Goal: Transaction & Acquisition: Purchase product/service

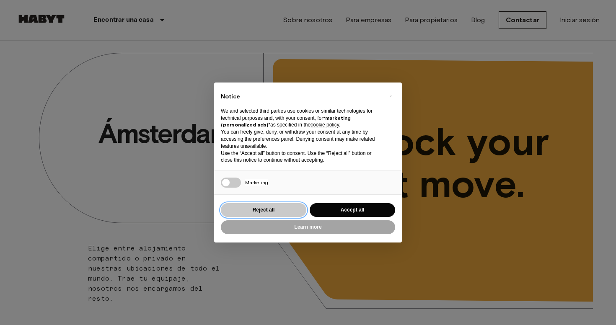
click at [270, 208] on button "Reject all" at bounding box center [263, 210] width 85 height 14
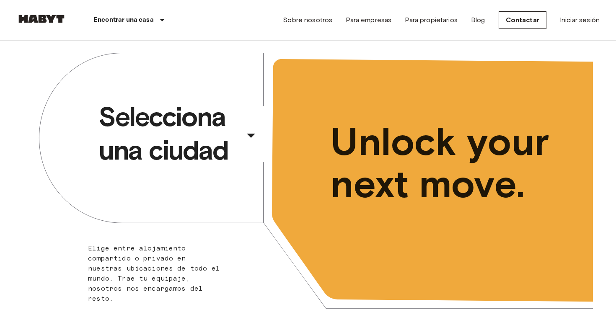
click at [234, 140] on div "​" at bounding box center [262, 142] width 86 height 17
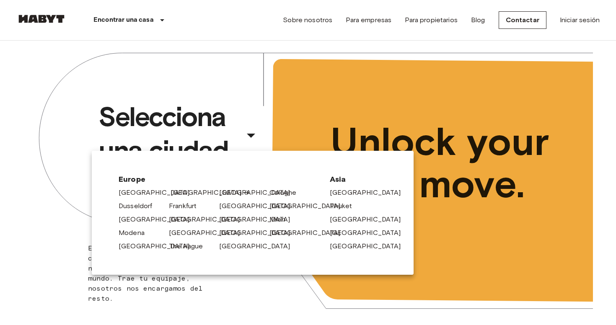
click at [173, 194] on link "[GEOGRAPHIC_DATA]" at bounding box center [211, 193] width 80 height 10
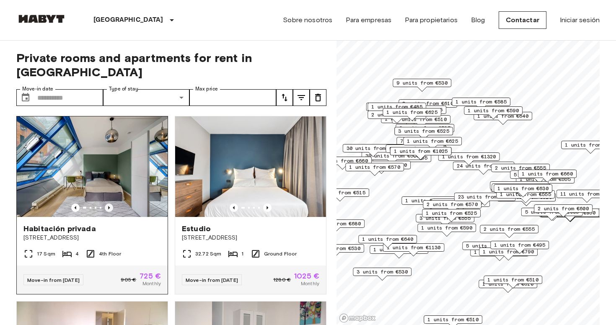
click at [110, 204] on icon "Previous image" at bounding box center [109, 208] width 8 height 8
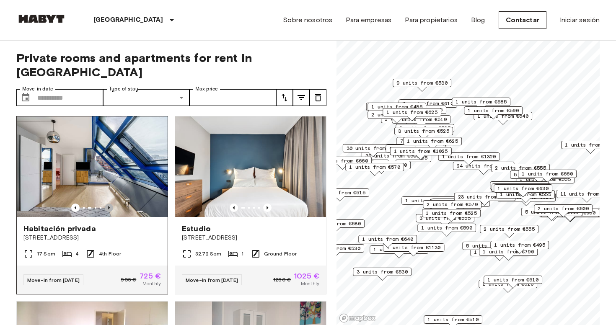
click at [110, 204] on icon "Previous image" at bounding box center [109, 208] width 8 height 8
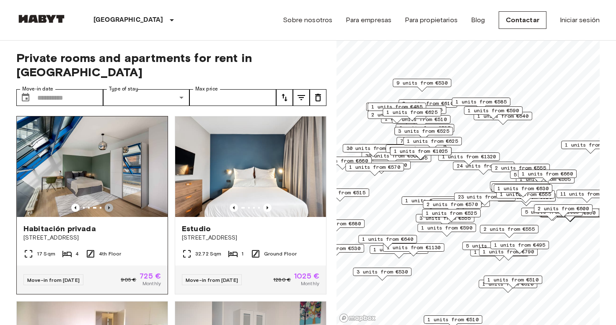
click at [110, 204] on icon "Previous image" at bounding box center [109, 208] width 8 height 8
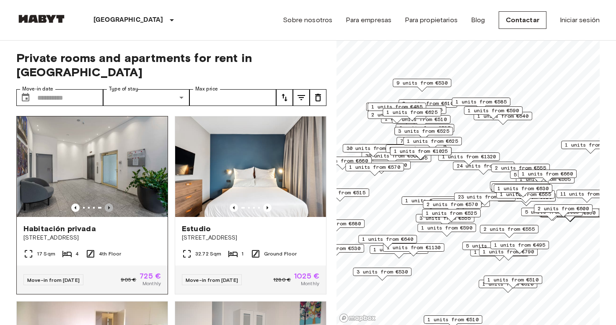
click at [110, 204] on icon "Previous image" at bounding box center [109, 208] width 8 height 8
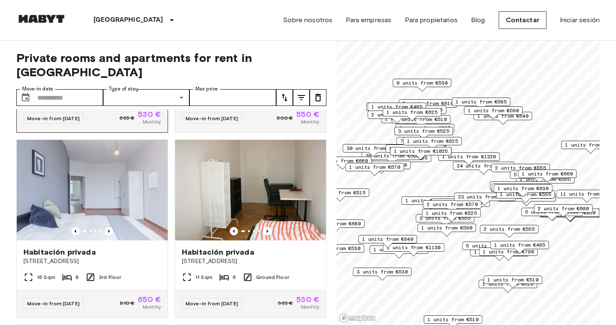
scroll to position [350, 0]
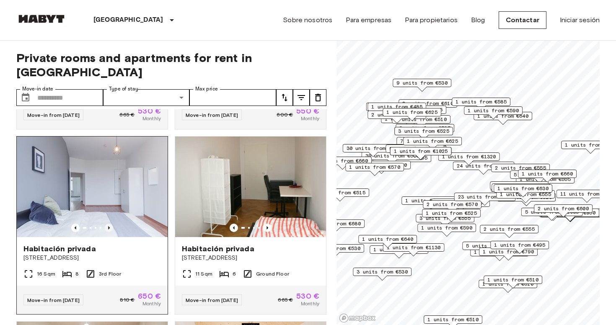
click at [108, 224] on icon "Previous image" at bounding box center [109, 228] width 8 height 8
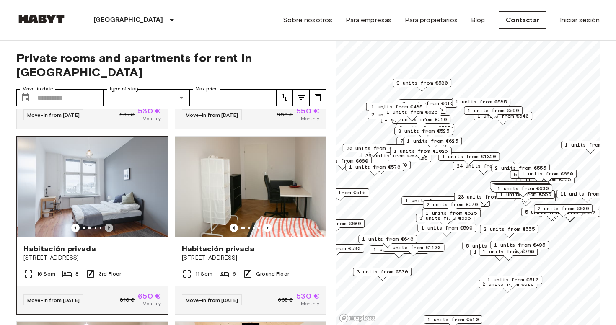
click at [108, 224] on icon "Previous image" at bounding box center [109, 228] width 8 height 8
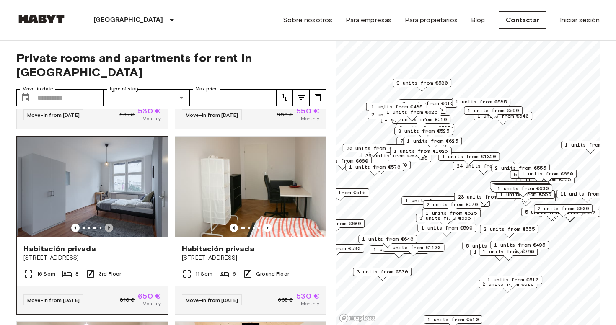
click at [108, 224] on icon "Previous image" at bounding box center [109, 228] width 8 height 8
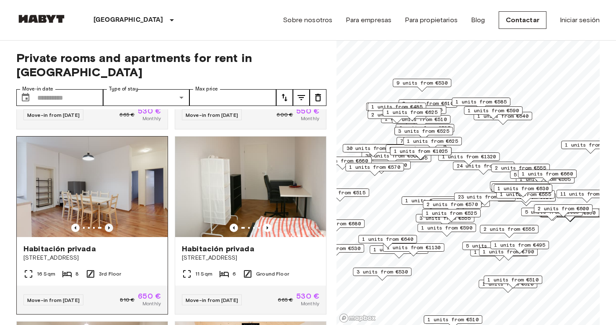
click at [111, 224] on icon "Previous image" at bounding box center [109, 228] width 8 height 8
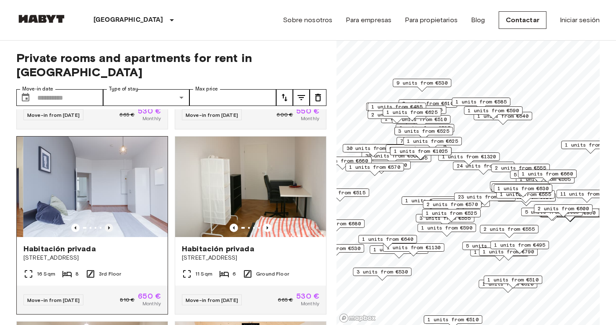
click at [111, 224] on icon "Previous image" at bounding box center [109, 228] width 8 height 8
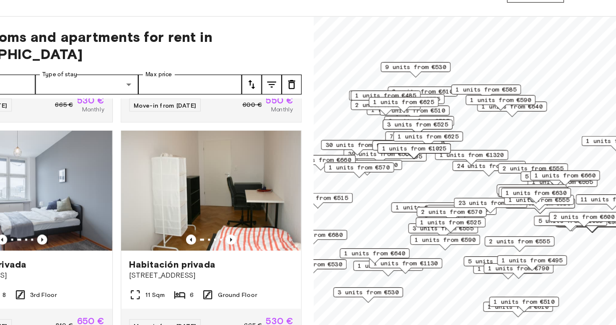
click at [431, 199] on div "4 units from €605" at bounding box center [460, 203] width 59 height 8
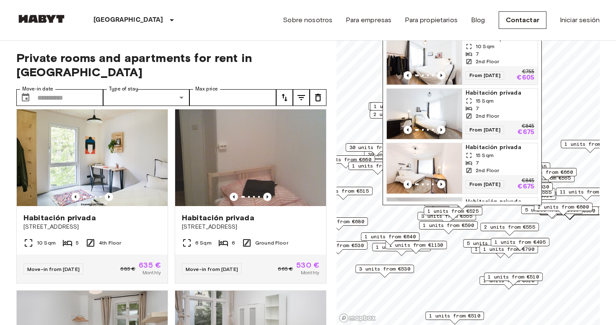
scroll to position [752, 0]
click at [530, 280] on span "1 units from €510" at bounding box center [513, 277] width 51 height 8
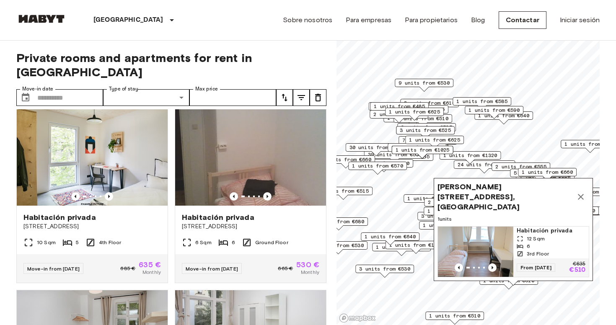
click at [581, 200] on icon "Map marker" at bounding box center [581, 197] width 10 height 10
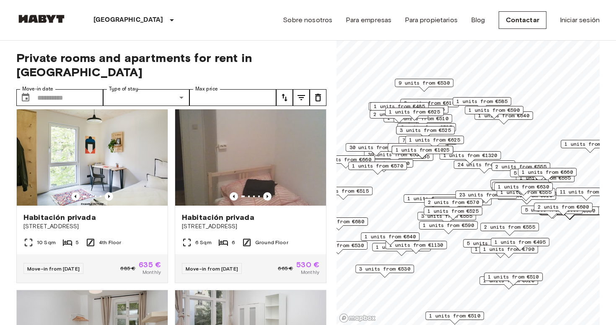
click at [469, 209] on span "1 units from €525" at bounding box center [452, 211] width 51 height 8
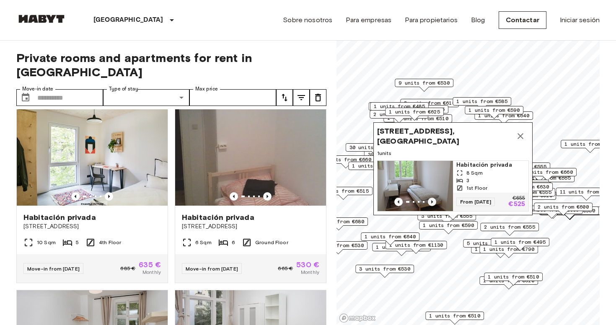
click at [432, 202] on icon "Previous image" at bounding box center [432, 201] width 2 height 3
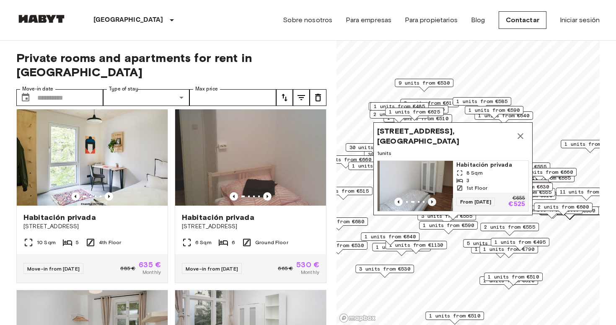
click at [432, 202] on icon "Previous image" at bounding box center [432, 201] width 2 height 3
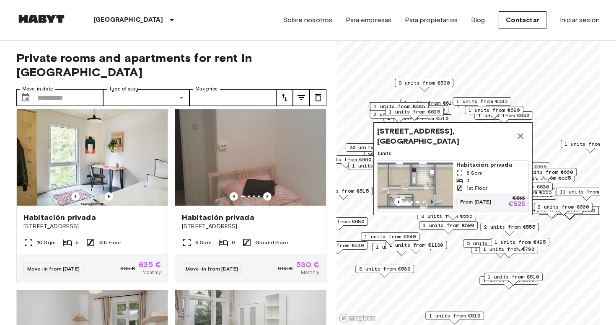
click at [432, 202] on icon "Previous image" at bounding box center [432, 201] width 2 height 3
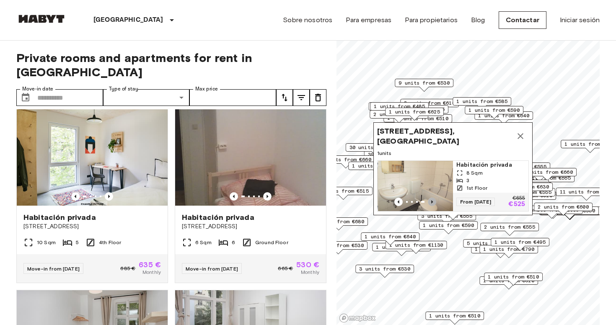
click at [432, 202] on icon "Previous image" at bounding box center [432, 201] width 2 height 3
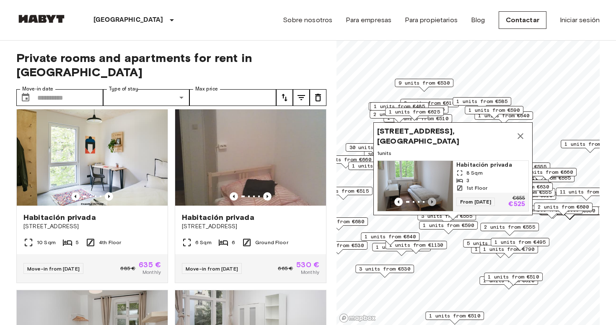
click at [432, 202] on icon "Previous image" at bounding box center [432, 201] width 2 height 3
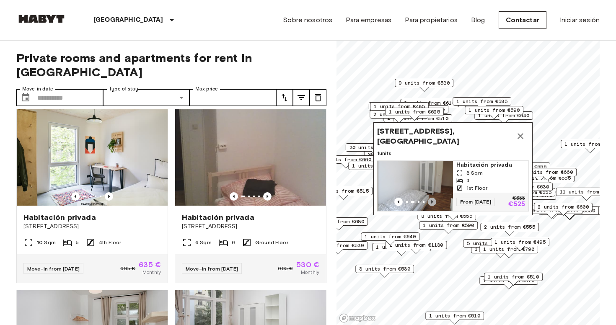
click at [432, 202] on icon "Previous image" at bounding box center [432, 201] width 2 height 3
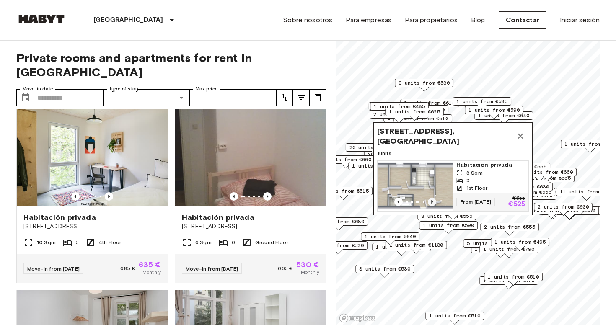
click at [432, 202] on icon "Previous image" at bounding box center [432, 201] width 2 height 3
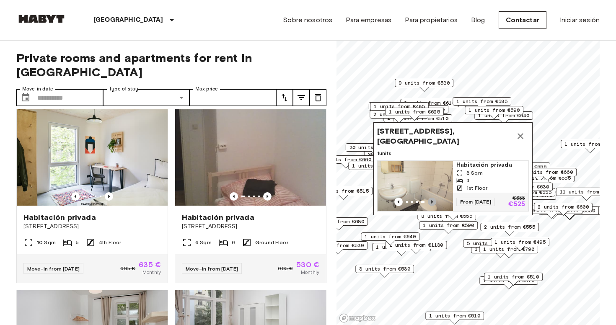
click at [432, 202] on icon "Previous image" at bounding box center [432, 201] width 2 height 3
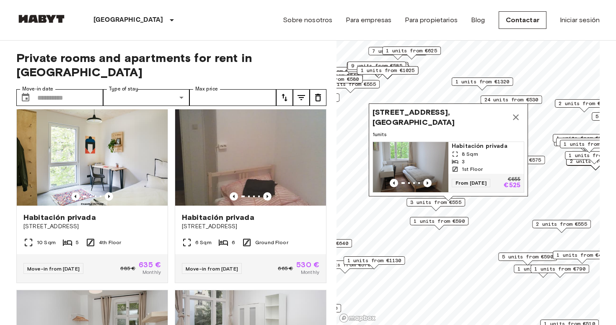
click at [515, 113] on icon "Map marker" at bounding box center [516, 117] width 10 height 10
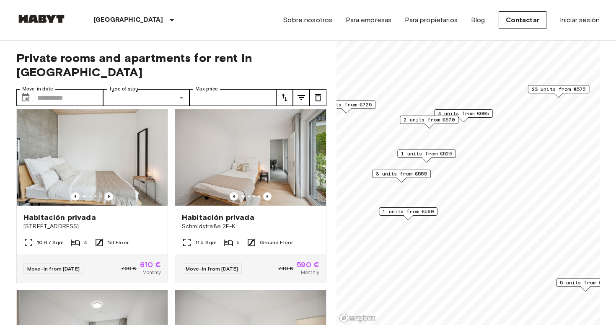
click at [430, 212] on span "1 units from €590" at bounding box center [408, 212] width 51 height 8
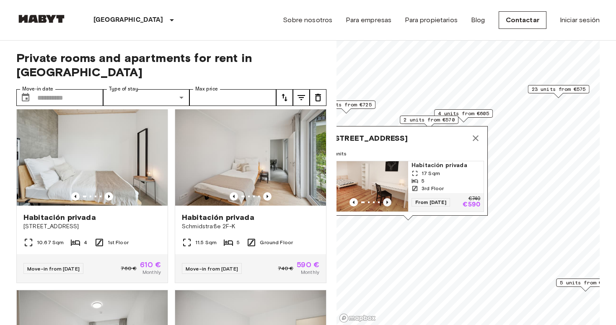
click at [388, 202] on icon "Previous image" at bounding box center [387, 202] width 2 height 3
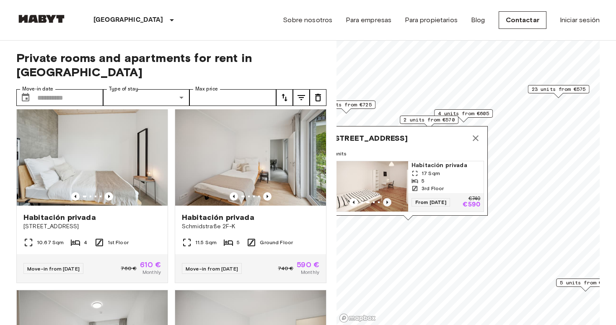
click at [388, 202] on icon "Previous image" at bounding box center [387, 202] width 2 height 3
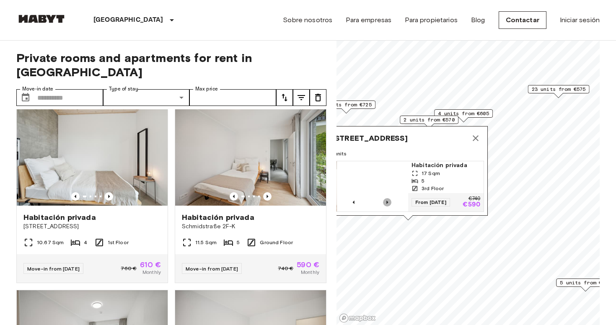
click at [388, 202] on icon "Previous image" at bounding box center [387, 202] width 2 height 3
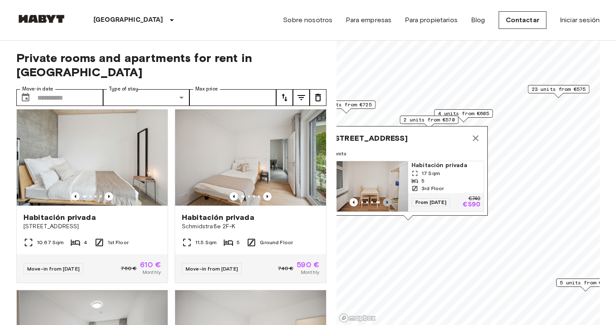
click at [388, 202] on icon "Previous image" at bounding box center [387, 202] width 2 height 3
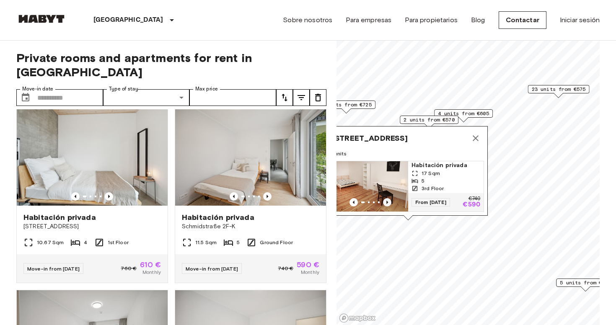
click at [388, 202] on icon "Previous image" at bounding box center [387, 202] width 2 height 3
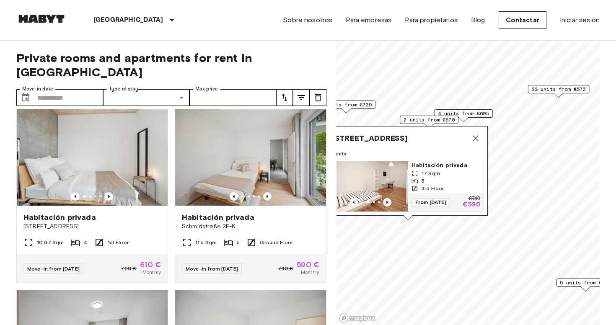
click at [388, 202] on icon "Previous image" at bounding box center [387, 202] width 2 height 3
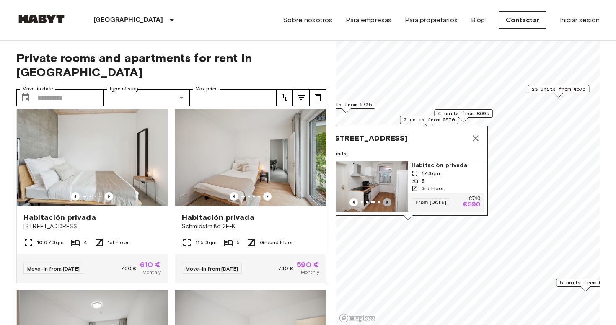
click at [388, 202] on icon "Previous image" at bounding box center [387, 202] width 2 height 3
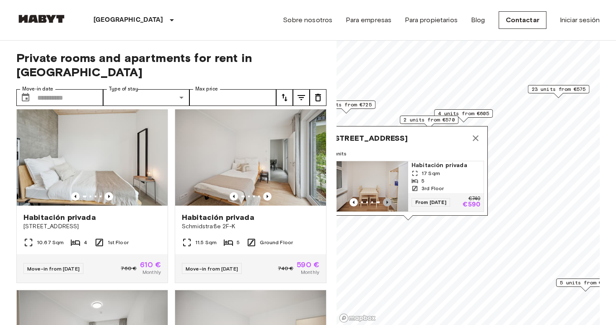
click at [388, 202] on icon "Previous image" at bounding box center [387, 202] width 2 height 3
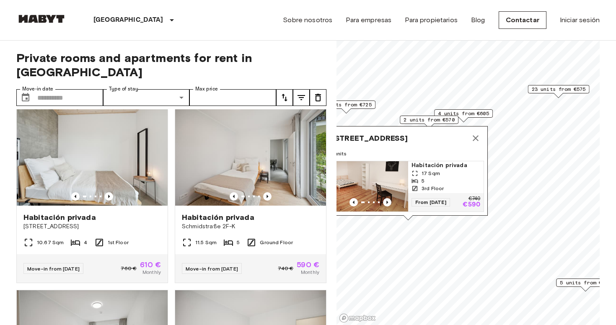
click at [473, 139] on icon "Map marker" at bounding box center [476, 138] width 10 height 10
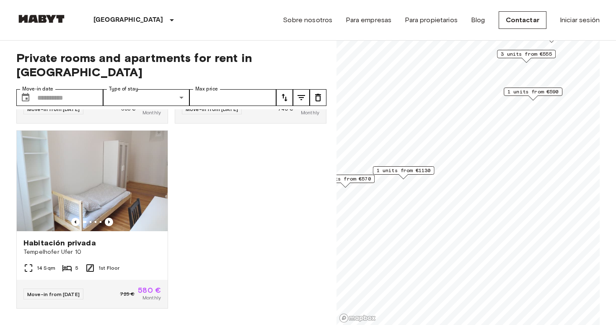
scroll to position [527, 0]
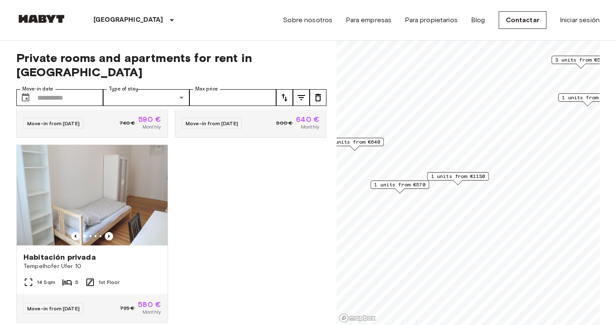
click at [408, 186] on span "1 units from €570" at bounding box center [399, 185] width 51 height 8
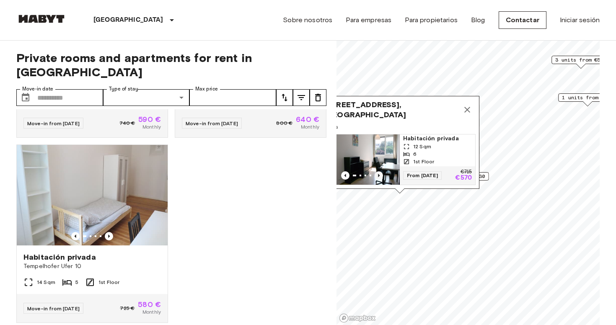
click at [380, 173] on icon "Previous image" at bounding box center [379, 175] width 8 height 8
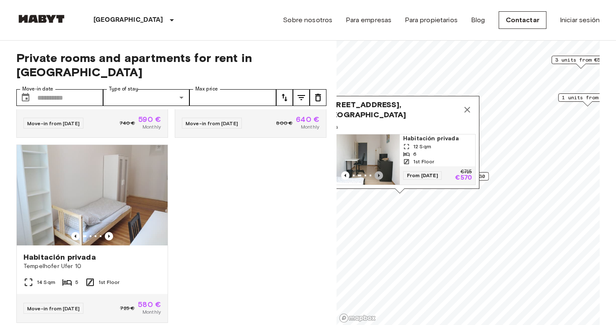
click at [380, 175] on icon "Previous image" at bounding box center [379, 175] width 8 height 8
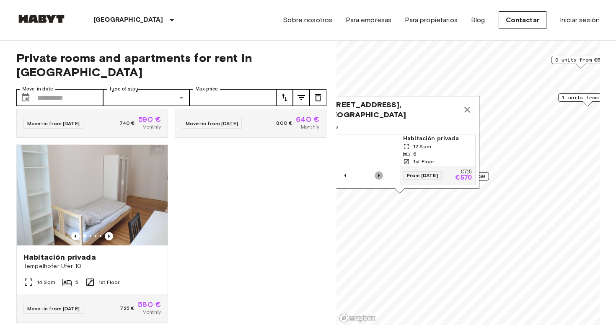
click at [380, 175] on icon "Previous image" at bounding box center [379, 175] width 8 height 8
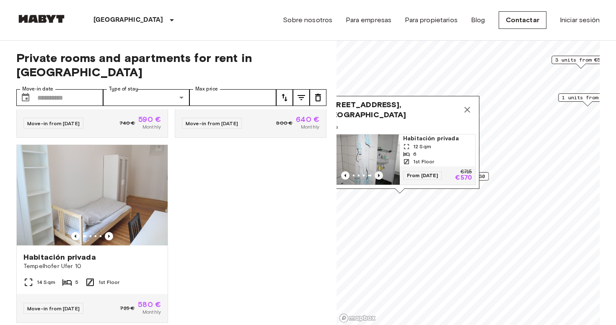
click at [380, 177] on icon "Previous image" at bounding box center [379, 175] width 8 height 8
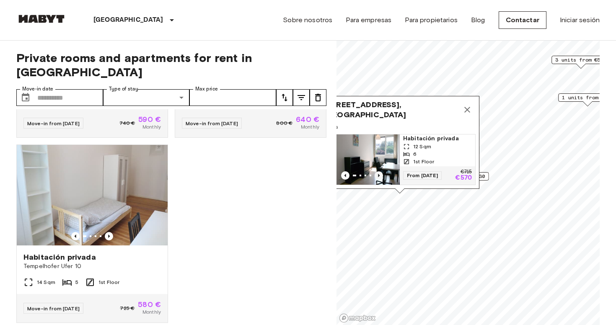
click at [380, 177] on icon "Previous image" at bounding box center [379, 175] width 8 height 8
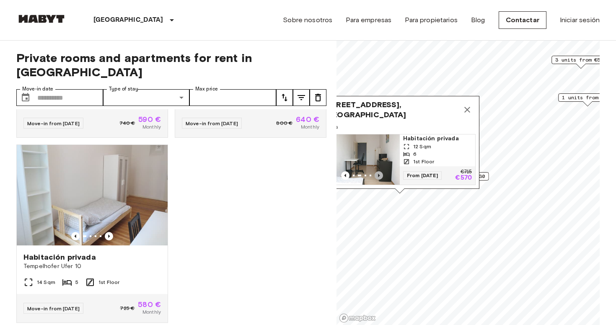
click at [380, 177] on icon "Previous image" at bounding box center [379, 175] width 8 height 8
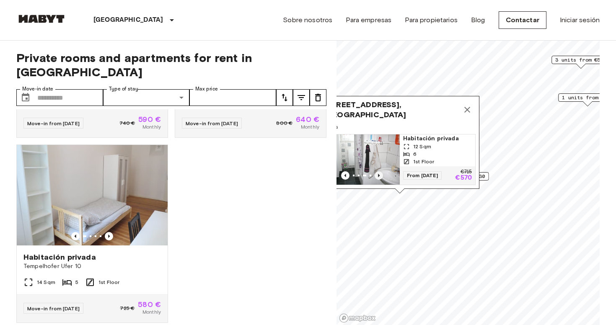
click at [380, 177] on icon "Previous image" at bounding box center [379, 175] width 8 height 8
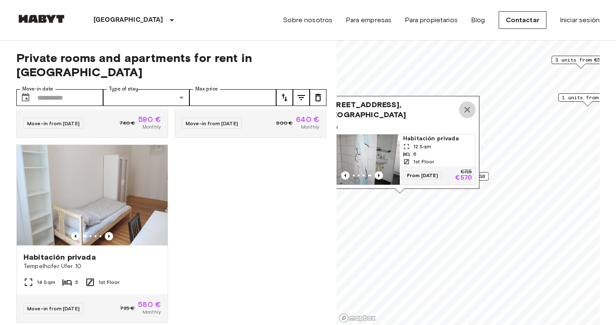
click at [469, 110] on icon "Map marker" at bounding box center [467, 110] width 10 height 10
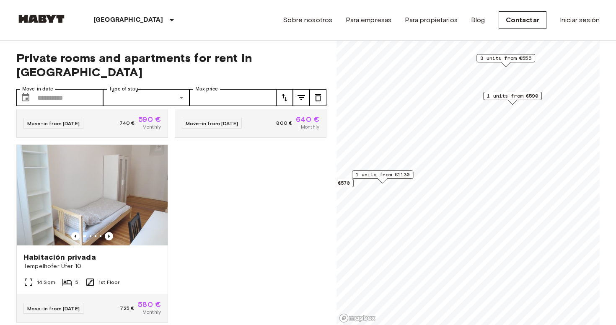
scroll to position [342, 0]
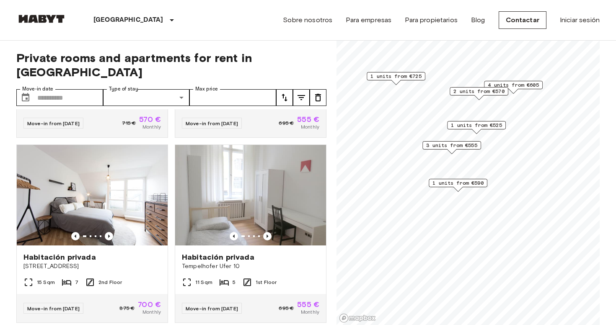
click at [456, 146] on span "3 units from €555" at bounding box center [451, 146] width 51 height 8
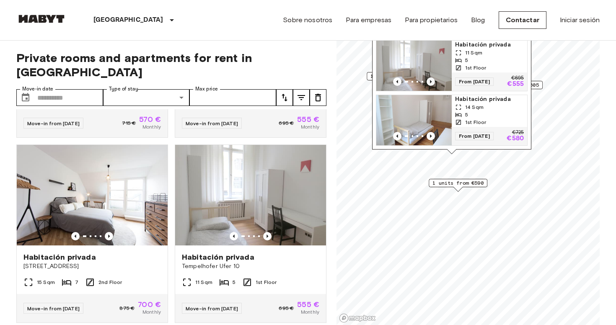
click at [432, 81] on icon "Previous image" at bounding box center [431, 82] width 8 height 8
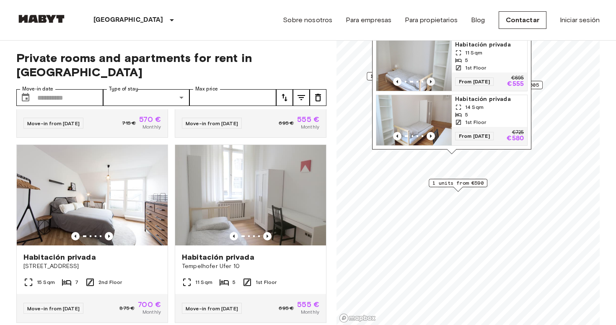
click at [432, 81] on icon "Previous image" at bounding box center [431, 82] width 8 height 8
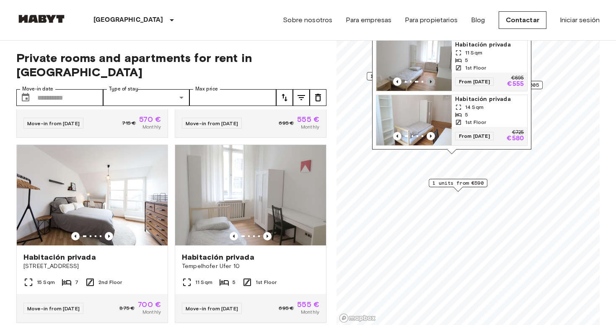
click at [432, 81] on icon "Previous image" at bounding box center [431, 82] width 8 height 8
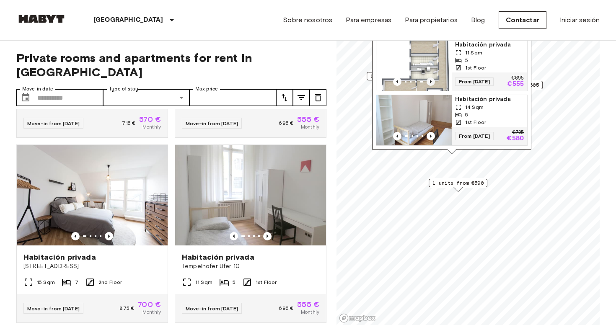
click at [432, 81] on icon "Previous image" at bounding box center [431, 82] width 8 height 8
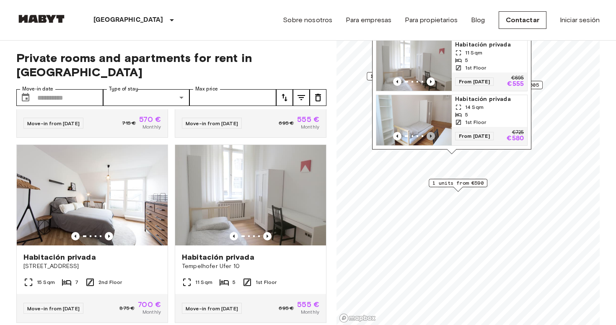
click at [430, 136] on icon "Previous image" at bounding box center [431, 136] width 8 height 8
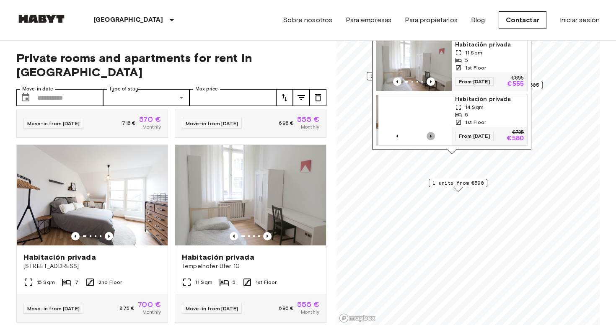
click at [430, 136] on icon "Previous image" at bounding box center [431, 136] width 8 height 8
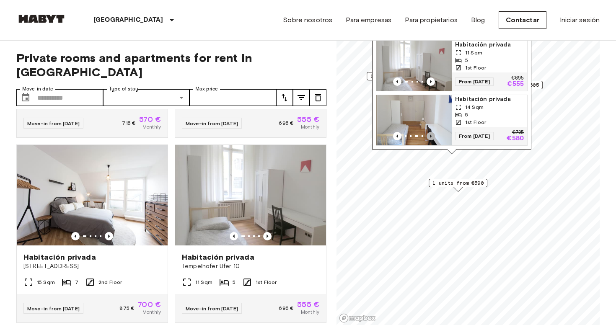
click at [430, 136] on icon "Previous image" at bounding box center [431, 136] width 8 height 8
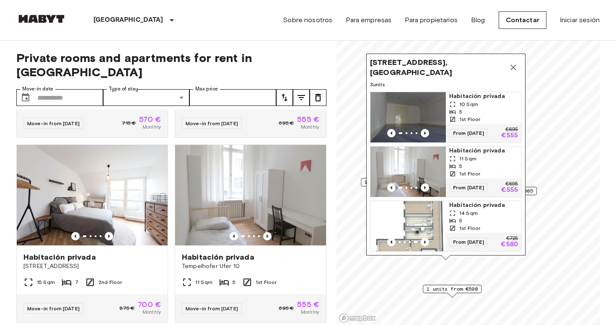
drag, startPoint x: 512, startPoint y: 133, endPoint x: 506, endPoint y: 238, distance: 105.8
click at [506, 239] on p "€725" at bounding box center [512, 238] width 12 height 5
click at [515, 66] on icon "Map marker" at bounding box center [513, 68] width 6 height 6
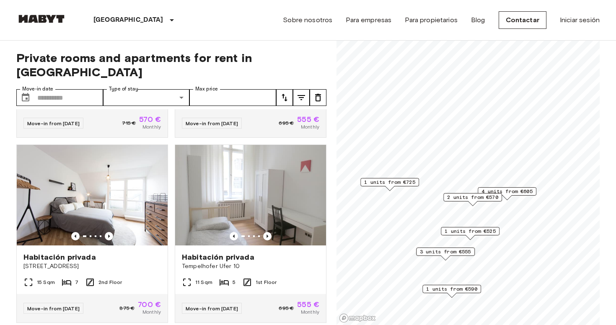
click at [398, 182] on span "1 units from €725" at bounding box center [389, 182] width 51 height 8
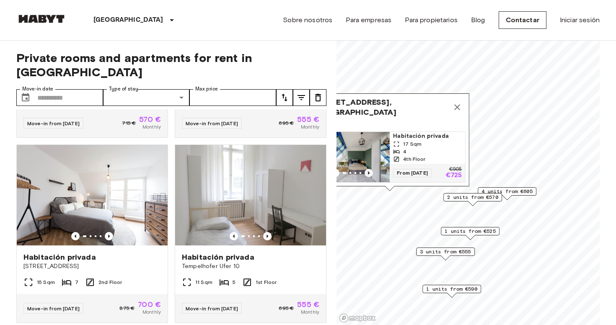
click at [369, 171] on icon "Previous image" at bounding box center [369, 173] width 8 height 8
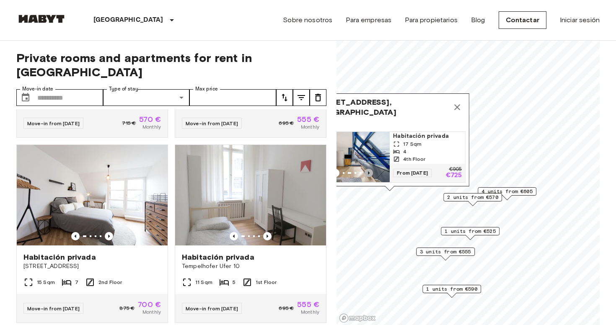
click at [369, 171] on icon "Previous image" at bounding box center [369, 173] width 8 height 8
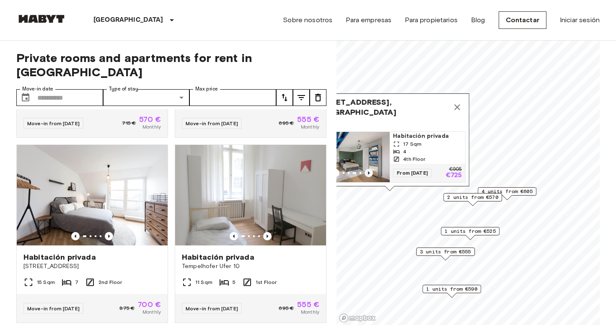
click at [369, 171] on icon "Previous image" at bounding box center [369, 173] width 8 height 8
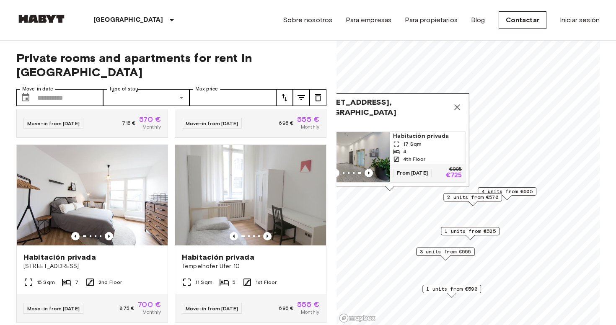
click at [392, 105] on span "Linkstraße 6, 10785 Berlin, GER" at bounding box center [381, 107] width 135 height 20
click at [366, 153] on img "Map marker" at bounding box center [351, 157] width 75 height 50
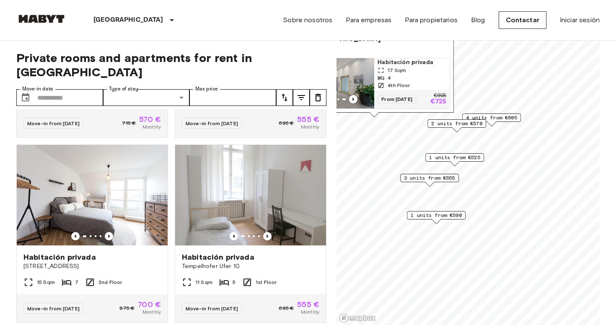
click at [466, 123] on span "2 units from €570" at bounding box center [456, 124] width 51 height 8
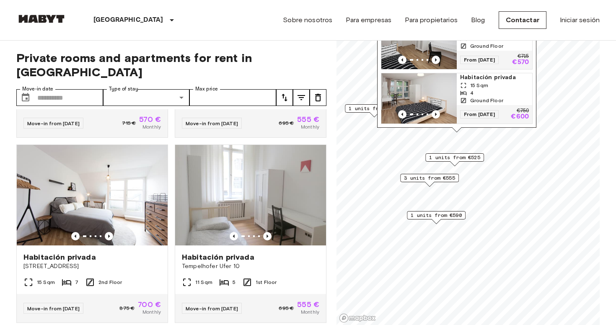
click at [432, 84] on img "Map marker" at bounding box center [418, 98] width 75 height 50
click at [434, 178] on span "3 units from €555" at bounding box center [429, 178] width 51 height 8
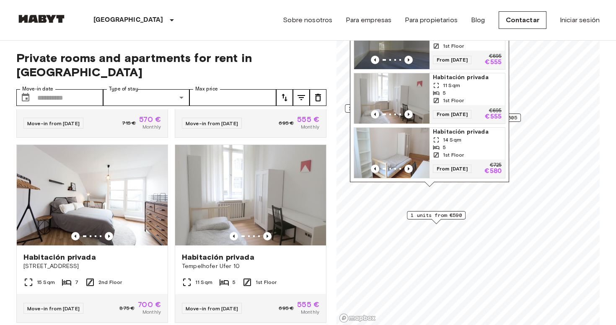
click at [398, 108] on img "Map marker" at bounding box center [391, 98] width 75 height 50
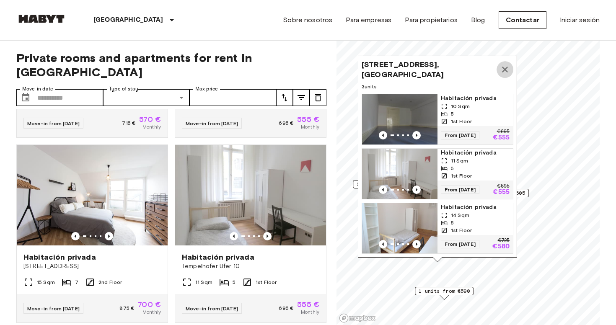
click at [506, 67] on icon "Map marker" at bounding box center [505, 70] width 10 height 10
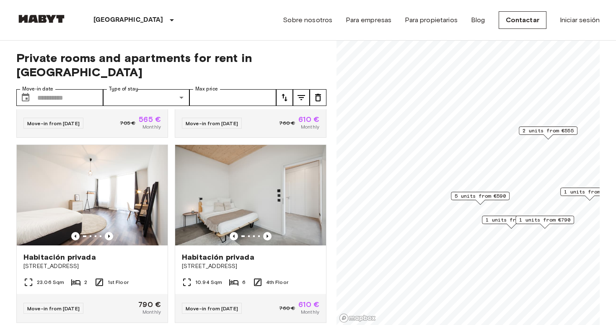
click at [551, 132] on span "2 units from €555" at bounding box center [547, 131] width 51 height 8
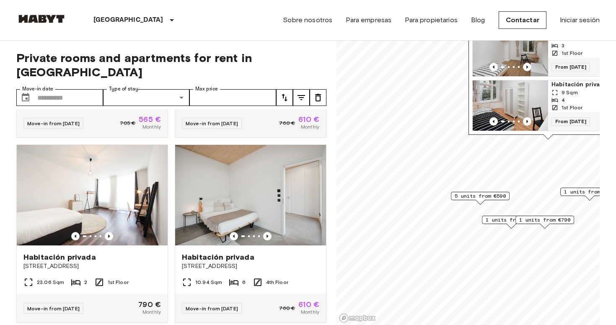
click at [512, 94] on img "Map marker" at bounding box center [510, 105] width 75 height 50
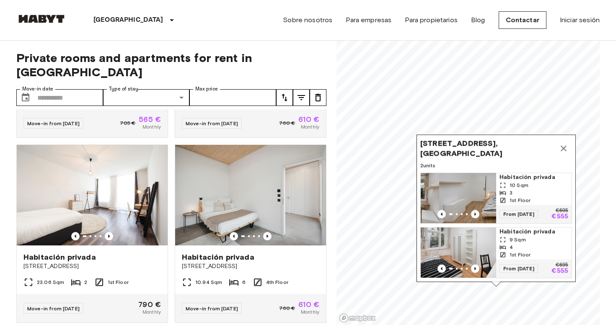
drag, startPoint x: 551, startPoint y: 177, endPoint x: 446, endPoint y: 173, distance: 105.7
click at [439, 173] on div "Map marker" at bounding box center [401, 198] width 75 height 50
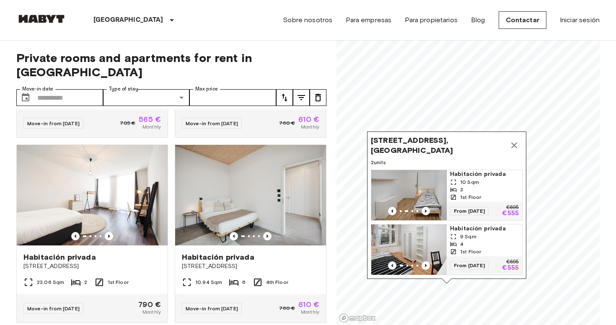
click at [515, 146] on icon "Map marker" at bounding box center [514, 145] width 6 height 6
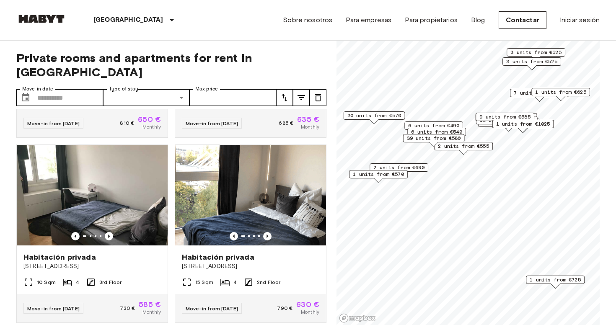
click at [393, 174] on span "1 units from €570" at bounding box center [378, 175] width 51 height 8
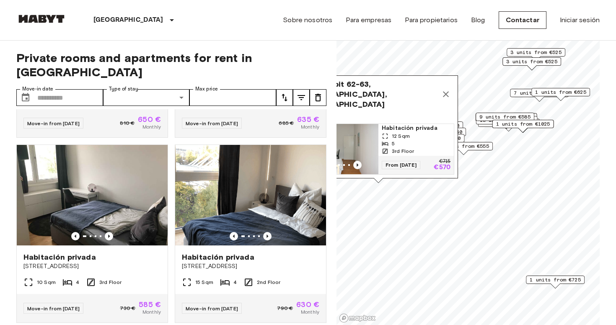
click at [368, 140] on img "Map marker" at bounding box center [340, 149] width 75 height 50
click at [445, 97] on icon "Map marker" at bounding box center [446, 94] width 10 height 10
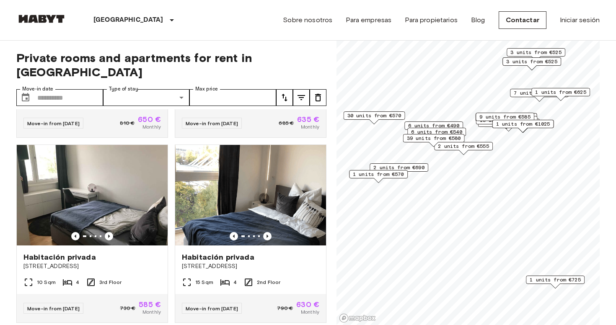
click at [526, 127] on span "1 units from €1025" at bounding box center [523, 124] width 54 height 8
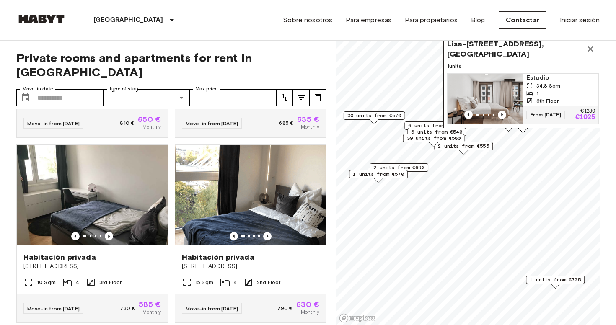
click at [503, 95] on img "Map marker" at bounding box center [484, 99] width 75 height 50
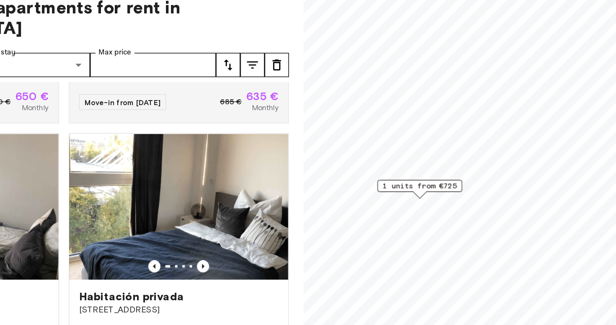
click at [391, 177] on span "1 units from €725" at bounding box center [416, 181] width 51 height 8
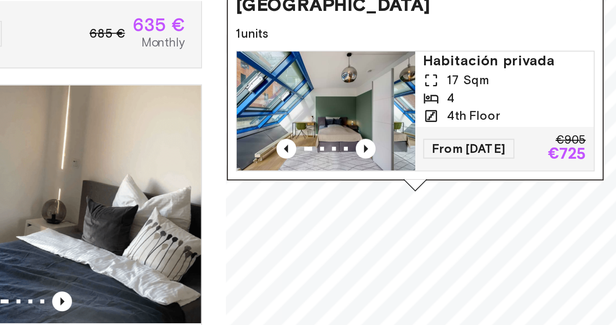
click at [337, 92] on div "Linkstraße 6, 10785 Berlin, GER 1 units Habitación privada 17 Sqm 4 4th Floor F…" at bounding box center [416, 141] width 159 height 98
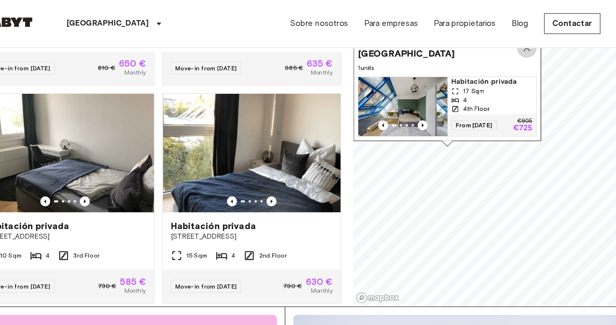
click at [481, 42] on icon "Map marker" at bounding box center [484, 41] width 6 height 6
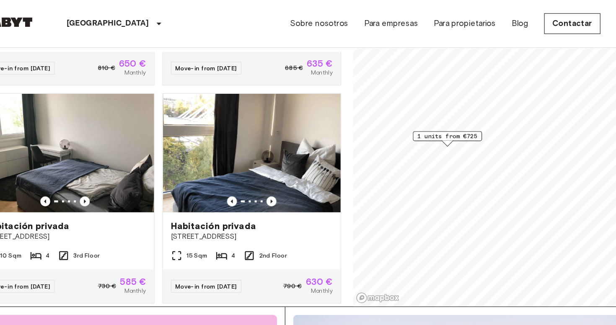
scroll to position [59, 0]
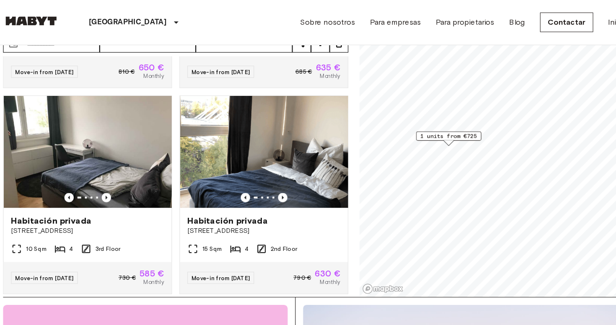
click at [392, 122] on span "1 units from €725" at bounding box center [416, 123] width 51 height 8
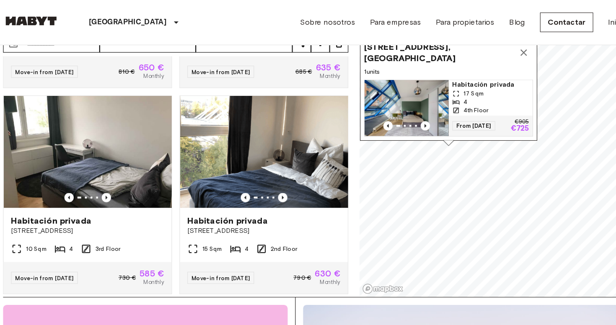
click at [368, 89] on img "Map marker" at bounding box center [378, 97] width 75 height 50
click at [481, 47] on icon "Map marker" at bounding box center [484, 47] width 6 height 6
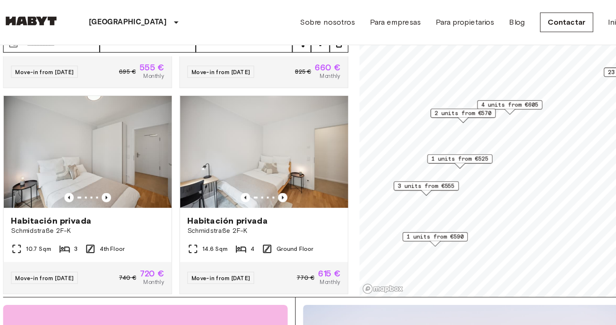
click at [388, 166] on span "3 units from €555" at bounding box center [396, 167] width 51 height 8
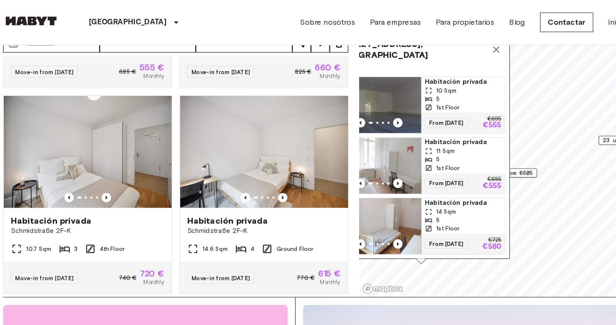
drag, startPoint x: 448, startPoint y: 86, endPoint x: 442, endPoint y: 142, distance: 56.0
click at [442, 144] on div "5" at bounding box center [429, 144] width 69 height 8
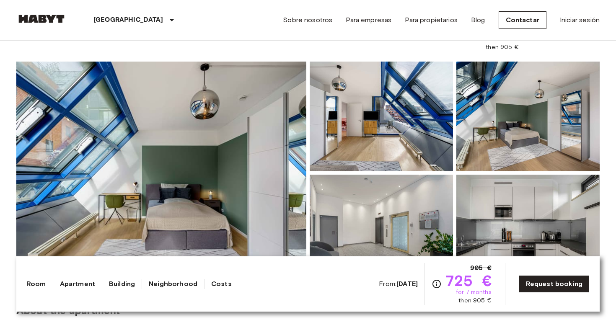
scroll to position [56, 0]
click at [274, 116] on img at bounding box center [161, 172] width 290 height 223
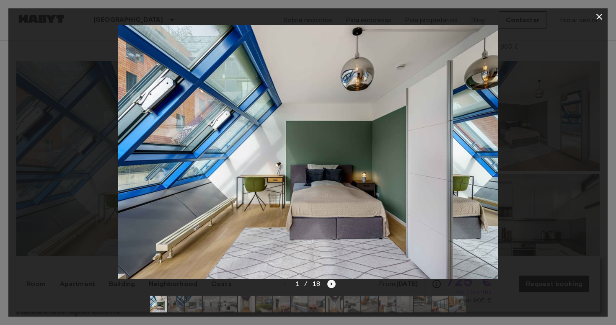
click at [332, 282] on icon "Next image" at bounding box center [331, 284] width 8 height 8
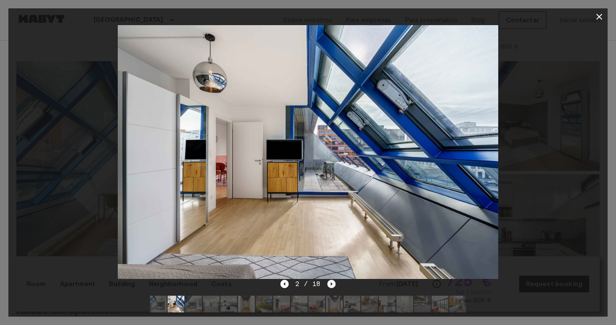
click at [332, 282] on icon "Next image" at bounding box center [331, 284] width 8 height 8
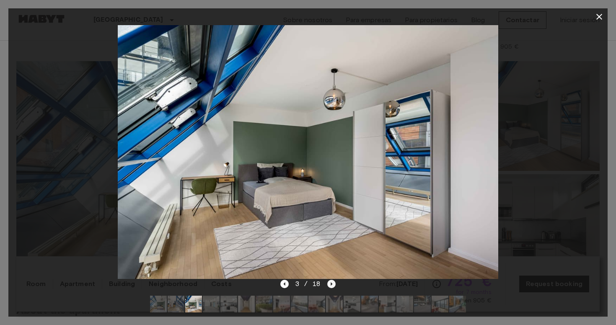
click at [332, 282] on icon "Next image" at bounding box center [331, 284] width 8 height 8
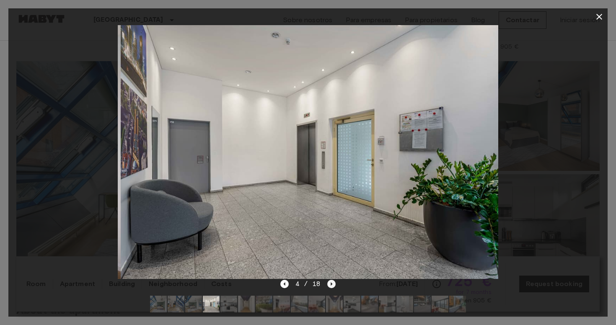
click at [332, 282] on icon "Next image" at bounding box center [331, 284] width 8 height 8
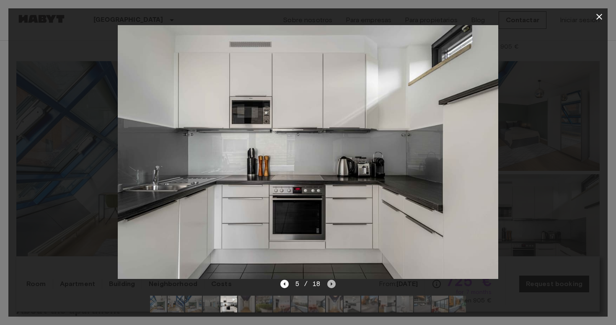
click at [332, 282] on icon "Next image" at bounding box center [331, 284] width 8 height 8
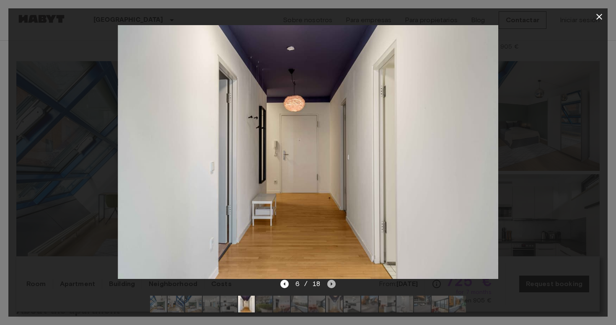
click at [332, 282] on icon "Next image" at bounding box center [331, 284] width 8 height 8
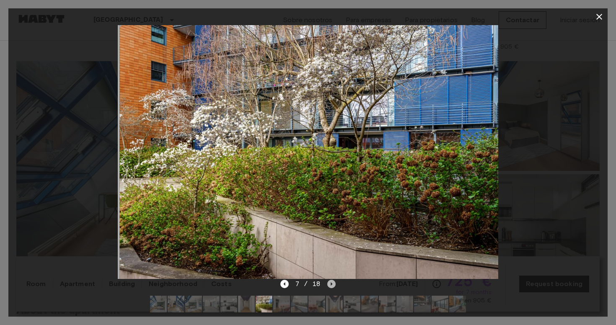
click at [332, 282] on icon "Next image" at bounding box center [331, 284] width 8 height 8
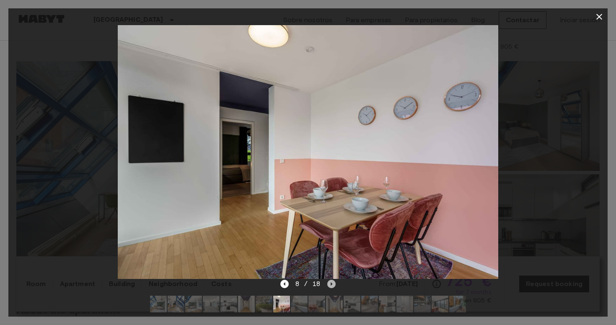
click at [332, 282] on icon "Next image" at bounding box center [331, 284] width 8 height 8
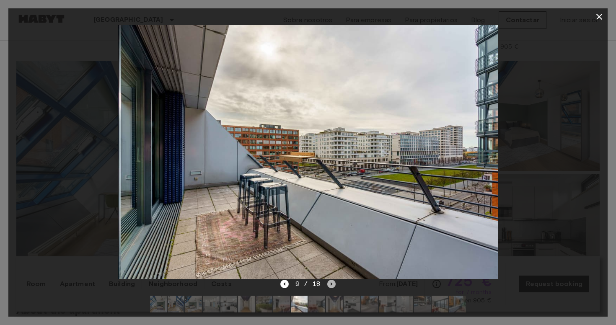
click at [333, 282] on icon "Next image" at bounding box center [331, 284] width 8 height 8
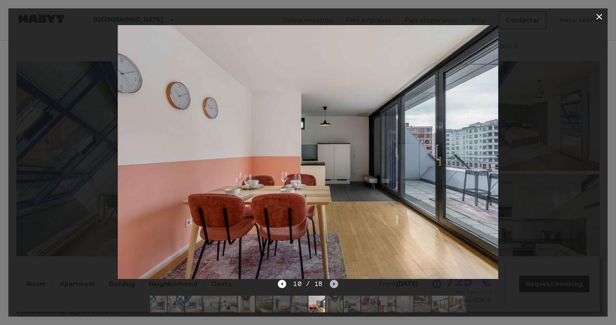
click at [333, 282] on icon "Next image" at bounding box center [334, 284] width 8 height 8
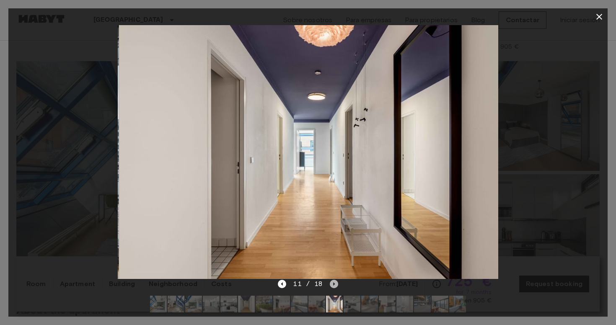
click at [333, 282] on icon "Next image" at bounding box center [334, 284] width 8 height 8
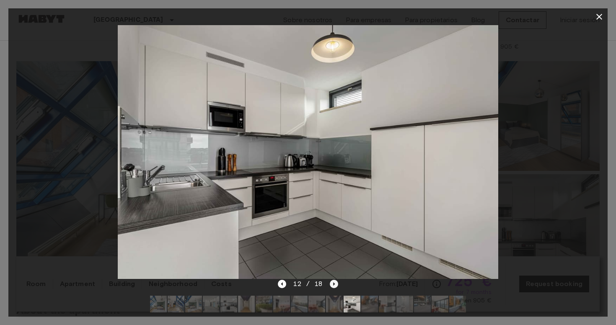
click at [334, 284] on icon "Next image" at bounding box center [334, 284] width 8 height 8
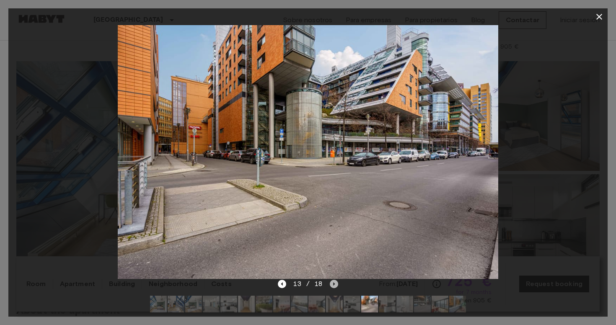
click at [334, 284] on icon "Next image" at bounding box center [334, 284] width 8 height 8
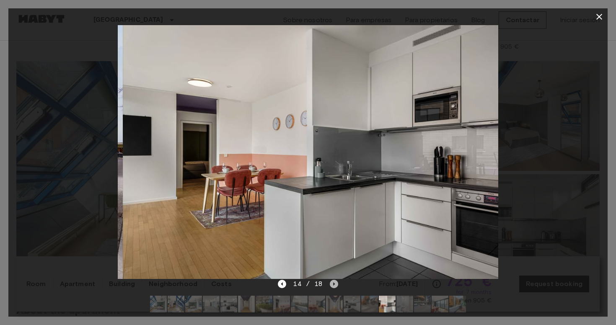
click at [334, 284] on icon "Next image" at bounding box center [334, 284] width 8 height 8
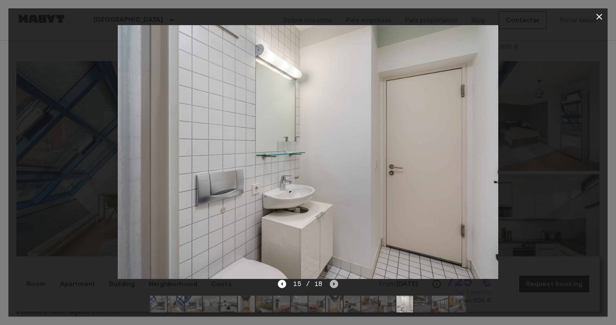
click at [334, 284] on icon "Next image" at bounding box center [334, 284] width 8 height 8
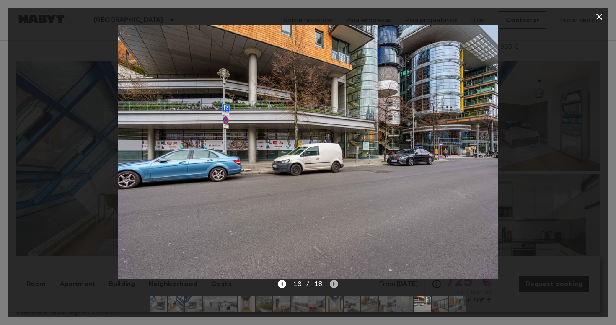
click at [334, 284] on icon "Next image" at bounding box center [334, 284] width 8 height 8
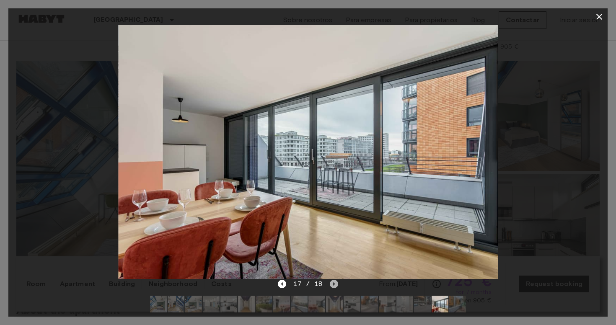
click at [334, 284] on icon "Next image" at bounding box center [334, 284] width 8 height 8
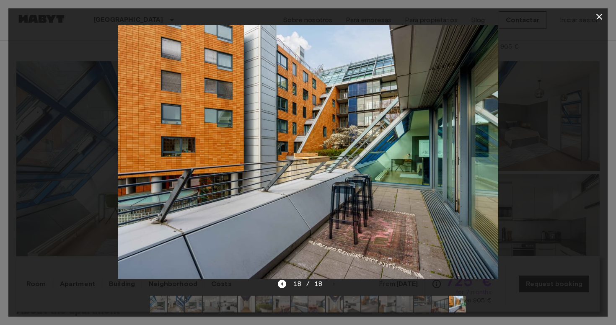
click at [598, 16] on icon "button" at bounding box center [599, 17] width 6 height 6
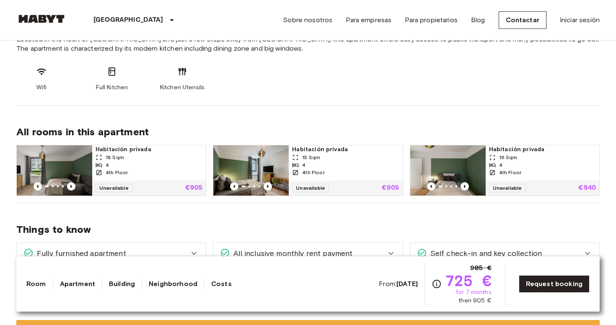
scroll to position [352, 0]
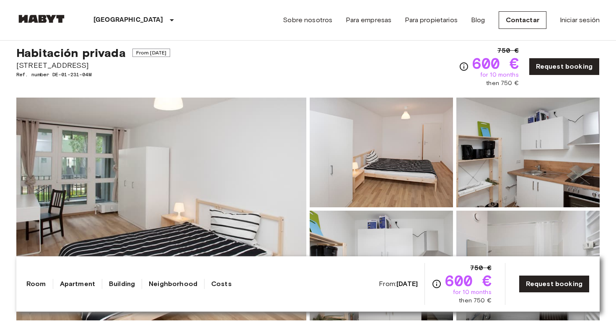
scroll to position [16, 0]
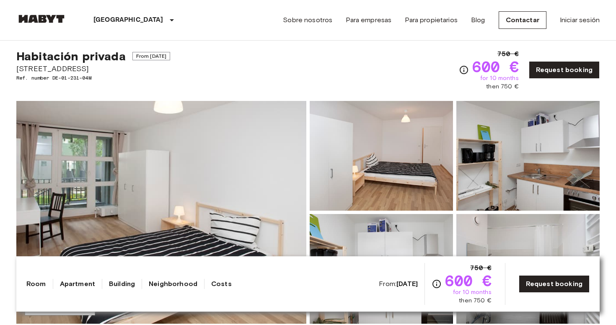
click at [242, 183] on img at bounding box center [161, 212] width 290 height 223
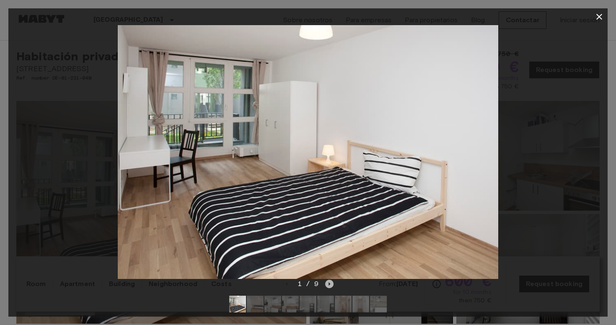
click at [331, 284] on icon "Next image" at bounding box center [329, 284] width 8 height 8
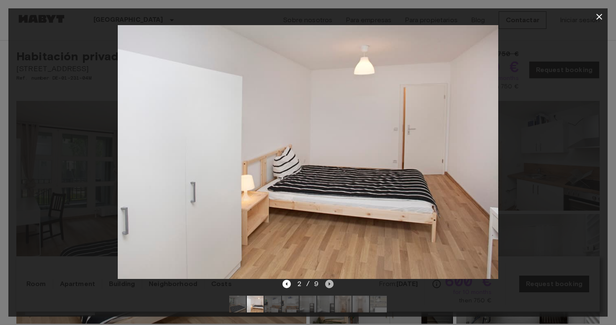
click at [331, 284] on icon "Next image" at bounding box center [329, 284] width 8 height 8
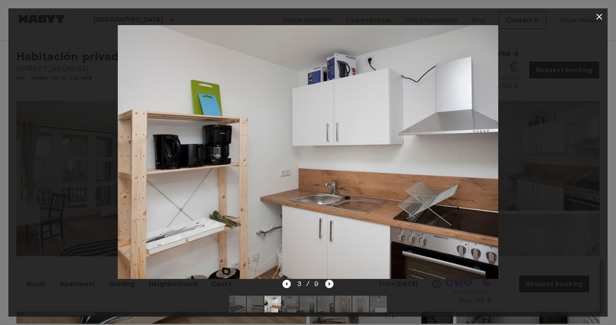
click at [330, 284] on icon "Next image" at bounding box center [329, 284] width 8 height 8
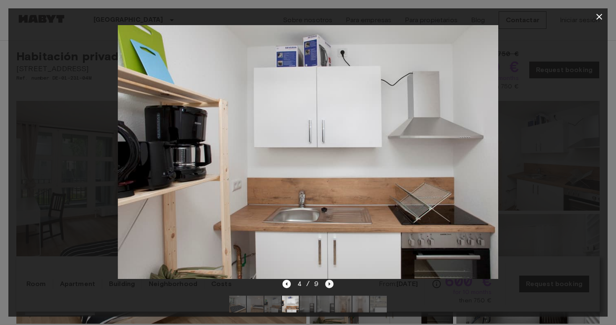
click at [330, 284] on icon "Next image" at bounding box center [329, 284] width 8 height 8
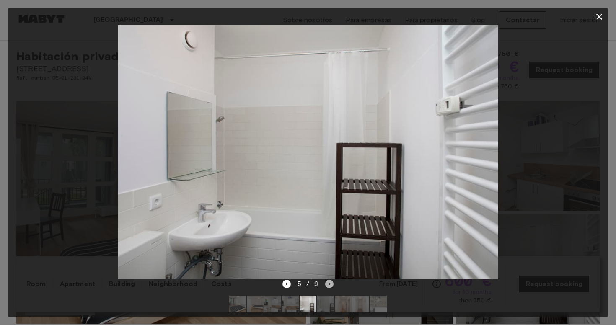
click at [330, 284] on icon "Next image" at bounding box center [329, 284] width 8 height 8
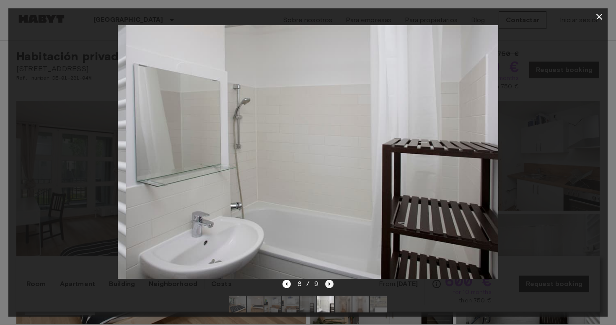
click at [330, 284] on icon "Next image" at bounding box center [329, 284] width 8 height 8
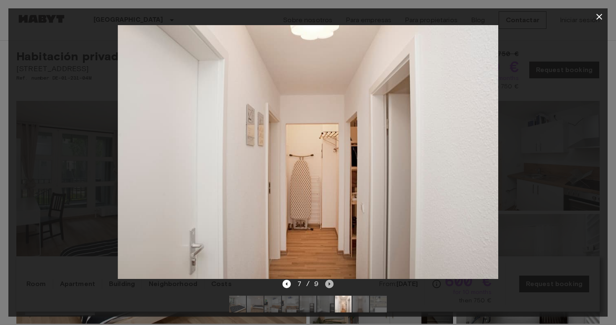
click at [330, 284] on icon "Next image" at bounding box center [329, 284] width 8 height 8
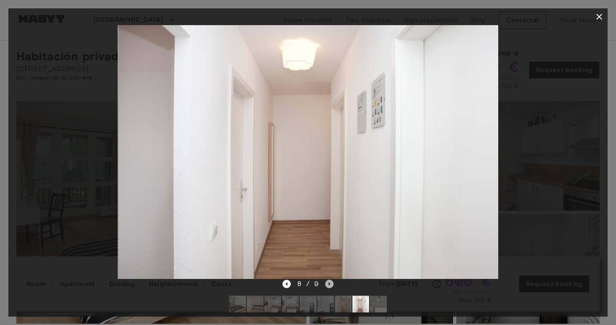
click at [330, 284] on icon "Next image" at bounding box center [329, 284] width 8 height 8
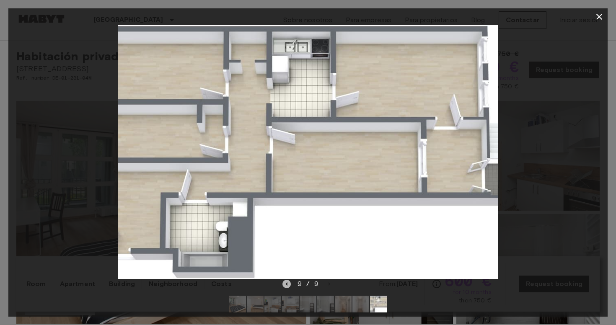
click at [286, 286] on icon "Previous image" at bounding box center [286, 284] width 8 height 8
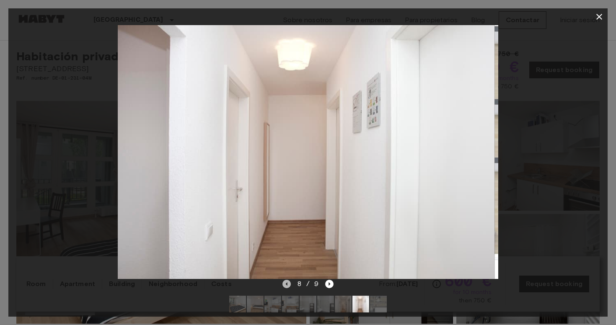
click at [286, 286] on icon "Previous image" at bounding box center [286, 284] width 8 height 8
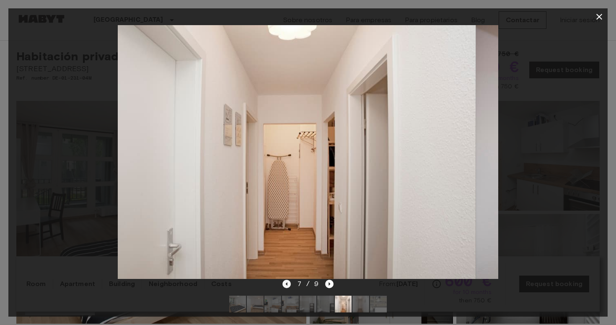
click at [286, 286] on icon "Previous image" at bounding box center [286, 284] width 8 height 8
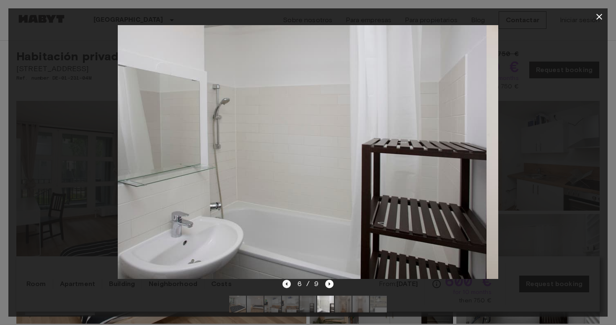
click at [286, 286] on icon "Previous image" at bounding box center [286, 284] width 8 height 8
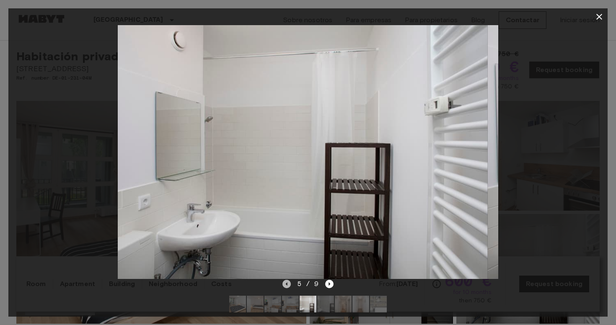
click at [286, 286] on icon "Previous image" at bounding box center [286, 284] width 8 height 8
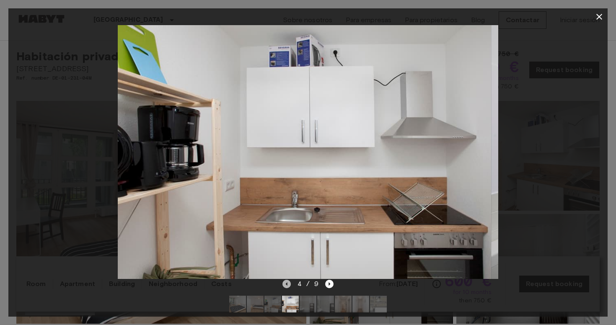
click at [286, 286] on icon "Previous image" at bounding box center [286, 284] width 8 height 8
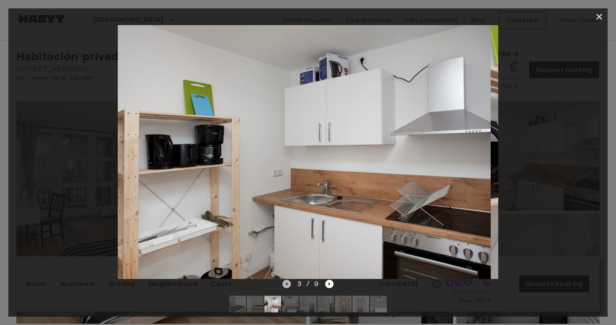
click at [286, 286] on icon "Previous image" at bounding box center [286, 284] width 8 height 8
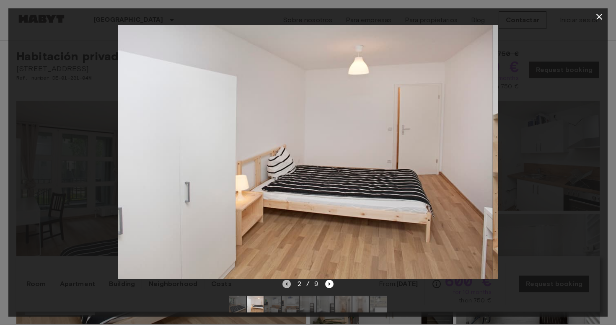
click at [286, 286] on icon "Previous image" at bounding box center [286, 284] width 8 height 8
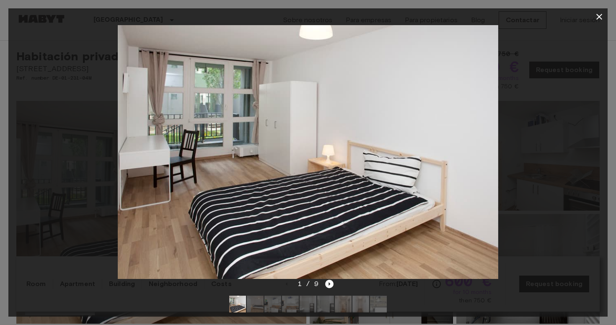
click at [601, 14] on icon "button" at bounding box center [599, 17] width 10 height 10
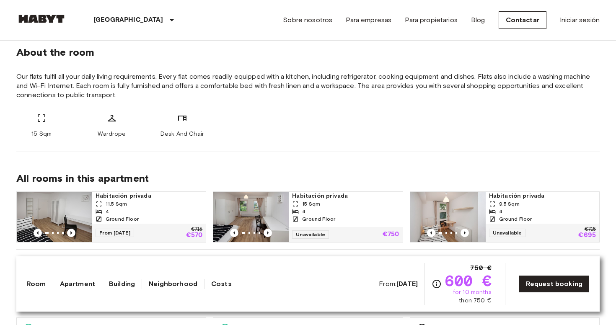
scroll to position [303, 0]
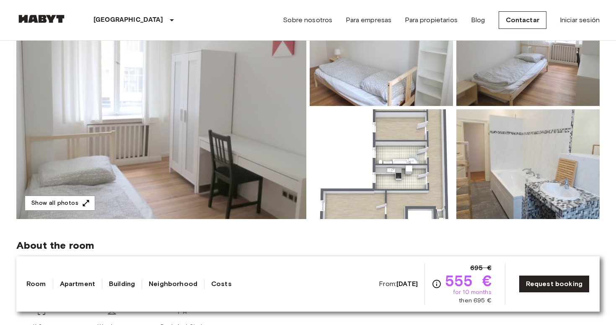
scroll to position [60, 0]
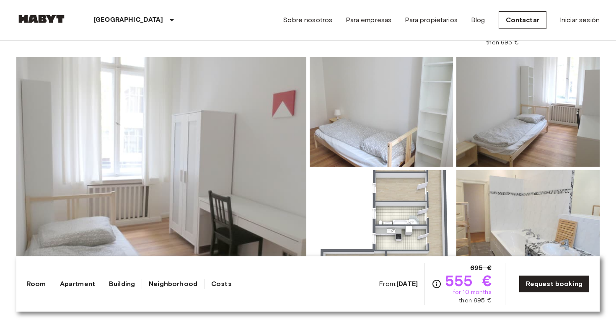
click at [266, 196] on img at bounding box center [161, 168] width 290 height 223
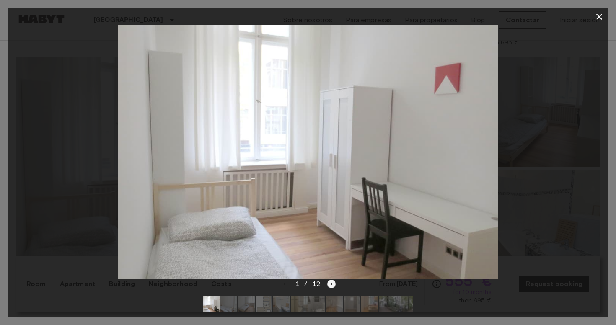
click at [331, 284] on icon "Next image" at bounding box center [332, 283] width 2 height 3
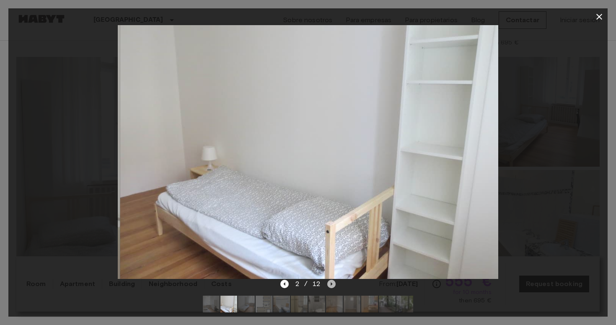
click at [331, 284] on icon "Next image" at bounding box center [332, 283] width 2 height 3
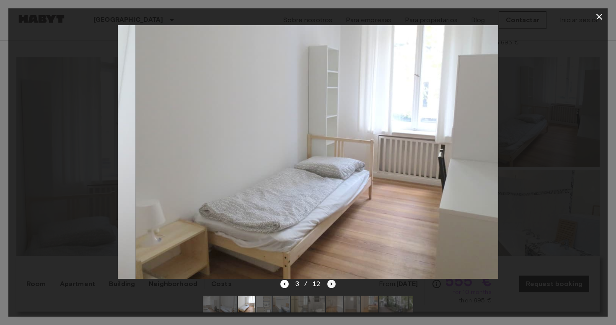
click at [331, 284] on icon "Next image" at bounding box center [332, 283] width 2 height 3
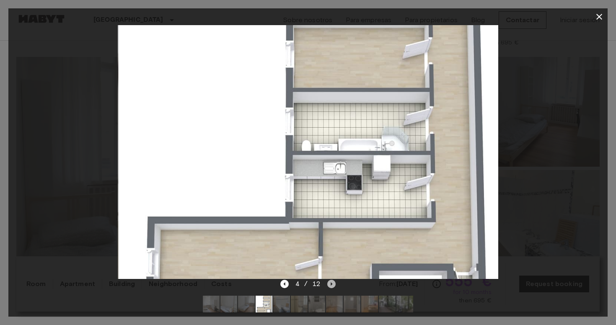
click at [331, 284] on icon "Next image" at bounding box center [332, 283] width 2 height 3
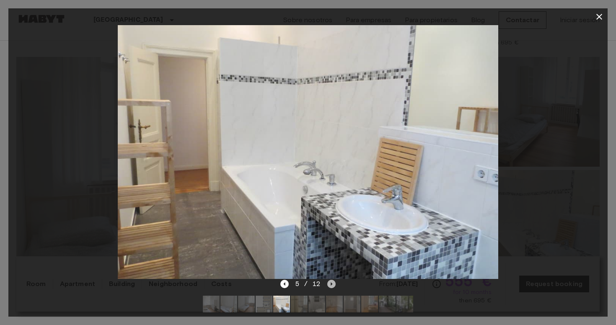
click at [331, 284] on icon "Next image" at bounding box center [332, 283] width 2 height 3
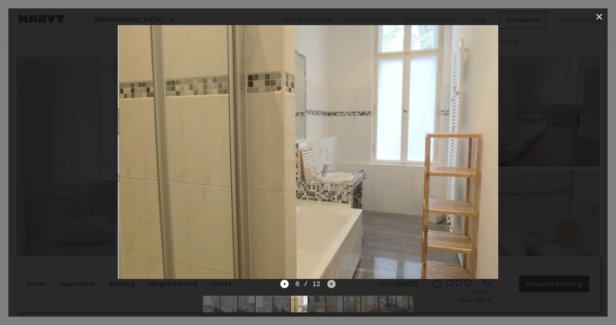
click at [331, 284] on icon "Next image" at bounding box center [332, 283] width 2 height 3
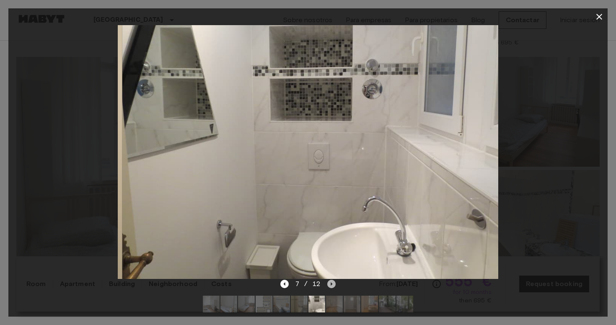
click at [331, 284] on icon "Next image" at bounding box center [332, 283] width 2 height 3
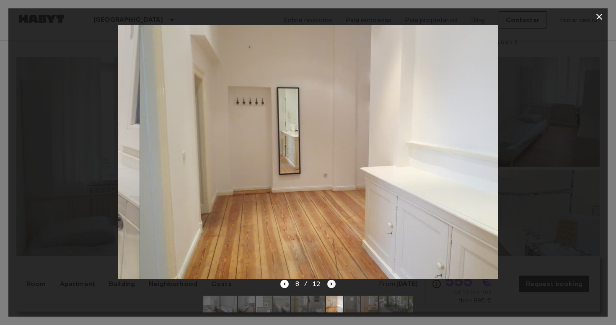
click at [331, 284] on icon "Next image" at bounding box center [332, 283] width 2 height 3
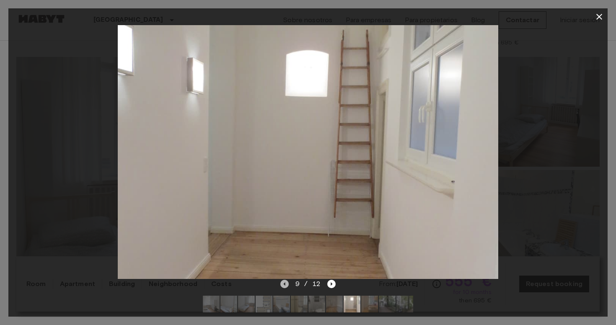
click at [286, 284] on icon "Previous image" at bounding box center [284, 284] width 8 height 8
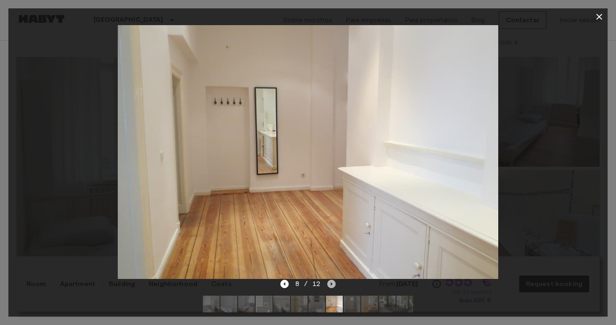
click at [331, 284] on icon "Next image" at bounding box center [332, 283] width 2 height 3
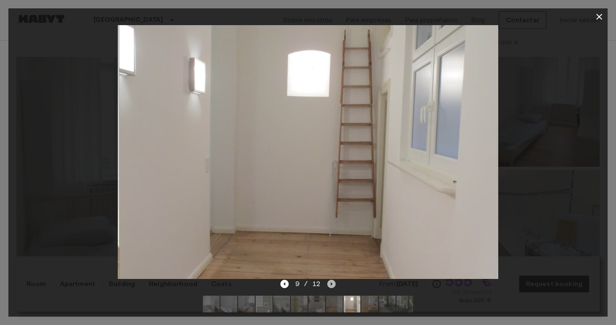
click at [331, 284] on icon "Next image" at bounding box center [332, 283] width 2 height 3
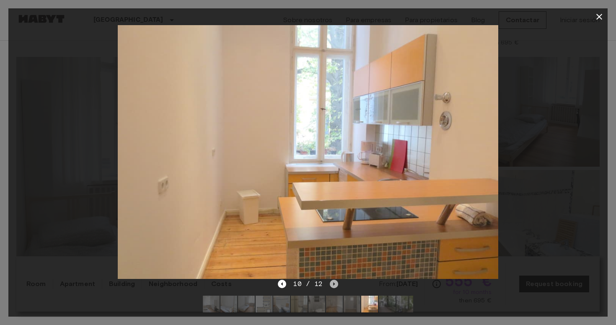
click at [333, 283] on icon "Next image" at bounding box center [334, 283] width 2 height 3
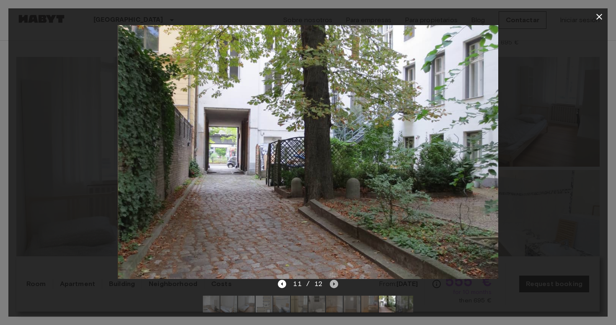
click at [333, 283] on icon "Next image" at bounding box center [334, 283] width 2 height 3
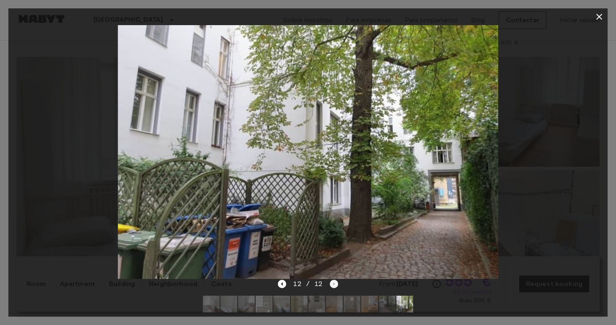
click at [333, 283] on div "12 / 12" at bounding box center [308, 284] width 60 height 10
click at [289, 286] on div "12 / 12" at bounding box center [308, 284] width 60 height 10
click at [282, 285] on icon "Previous image" at bounding box center [282, 284] width 8 height 8
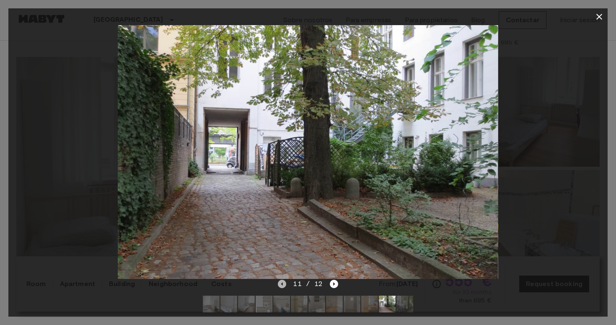
click at [282, 285] on icon "Previous image" at bounding box center [282, 284] width 8 height 8
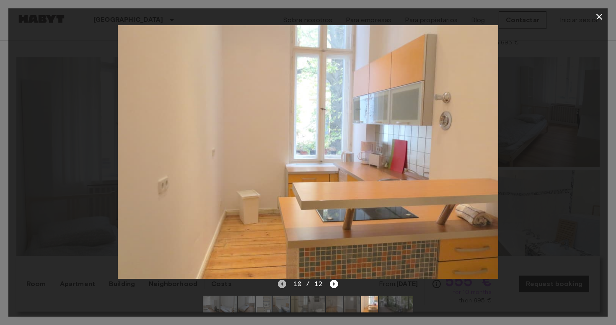
click at [282, 285] on icon "Previous image" at bounding box center [282, 284] width 8 height 8
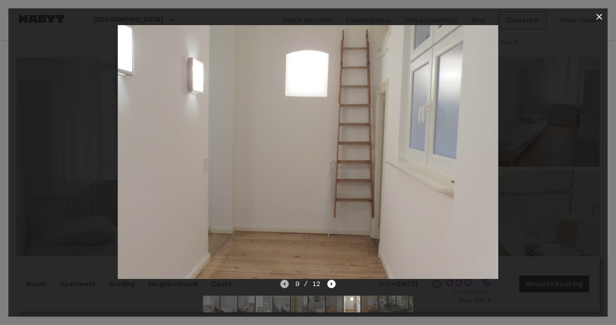
click at [282, 285] on icon "Previous image" at bounding box center [284, 284] width 8 height 8
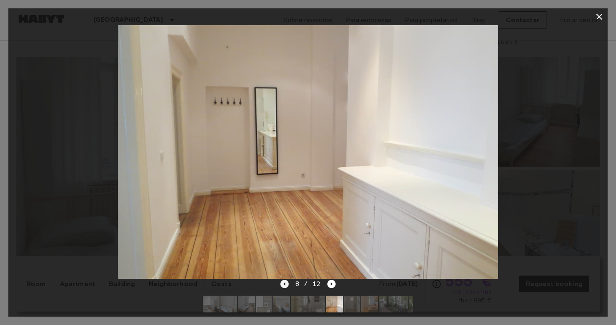
click at [283, 285] on icon "Previous image" at bounding box center [284, 284] width 8 height 8
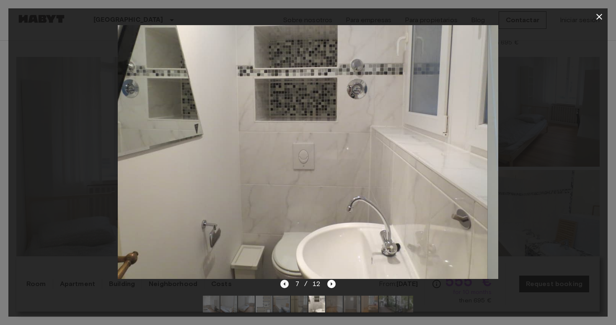
click at [283, 285] on icon "Previous image" at bounding box center [284, 284] width 8 height 8
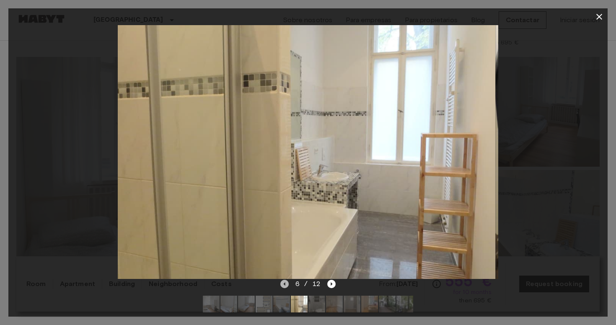
click at [283, 285] on icon "Previous image" at bounding box center [284, 284] width 8 height 8
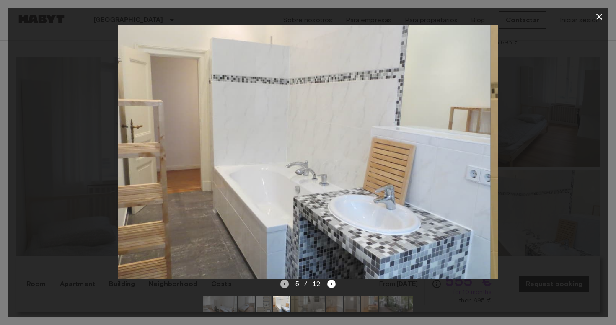
click at [283, 285] on icon "Previous image" at bounding box center [284, 284] width 8 height 8
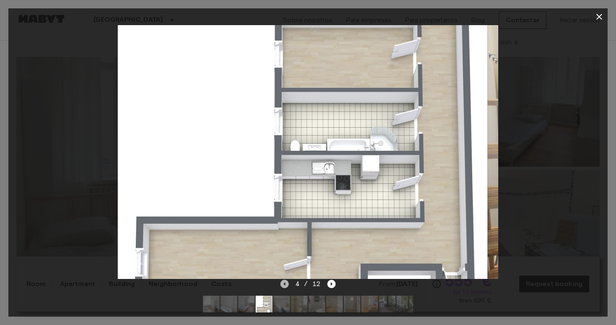
click at [283, 285] on icon "Previous image" at bounding box center [284, 284] width 8 height 8
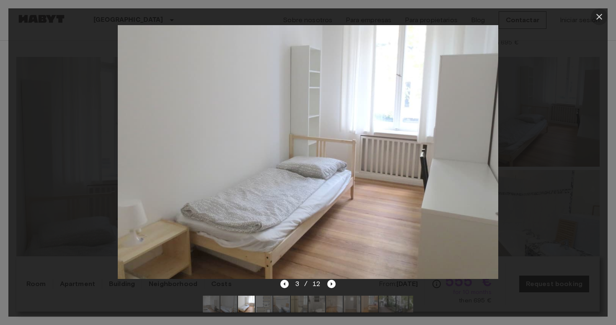
click at [601, 16] on icon "button" at bounding box center [599, 17] width 10 height 10
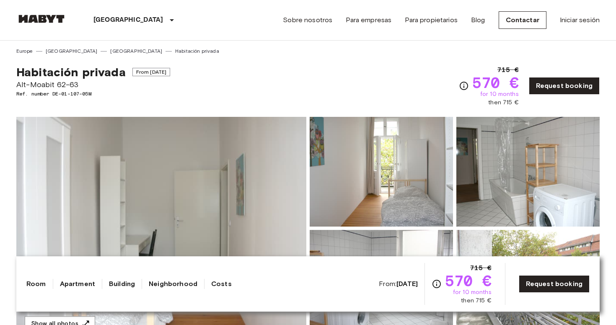
click at [248, 168] on img at bounding box center [161, 228] width 290 height 223
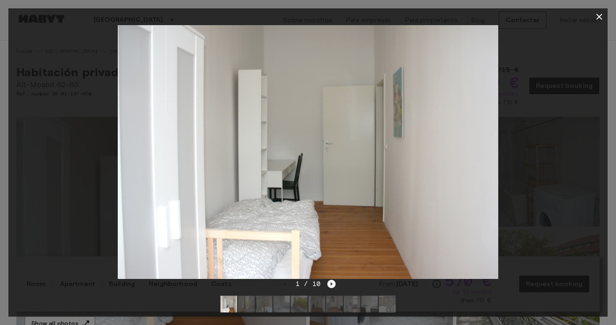
click at [333, 285] on icon "Next image" at bounding box center [331, 284] width 8 height 8
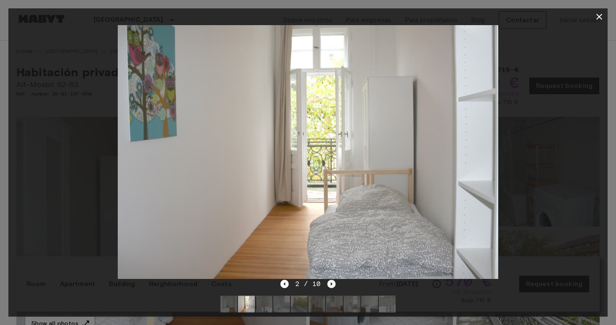
click at [333, 285] on icon "Next image" at bounding box center [331, 284] width 8 height 8
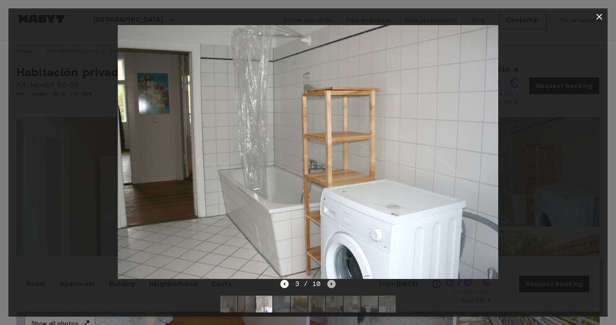
click at [333, 285] on icon "Next image" at bounding box center [331, 284] width 8 height 8
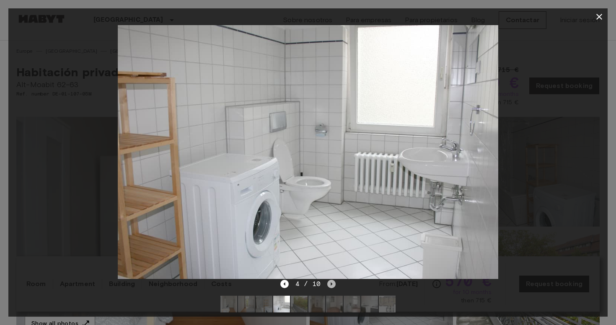
click at [333, 285] on icon "Next image" at bounding box center [331, 284] width 8 height 8
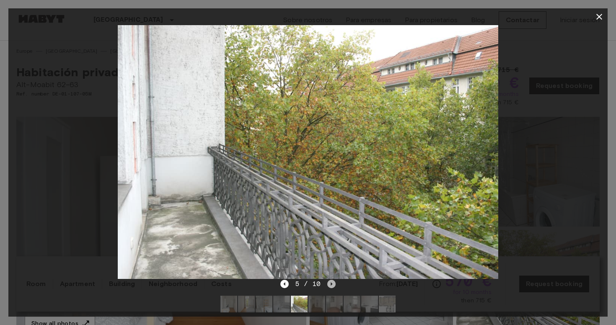
click at [333, 285] on icon "Next image" at bounding box center [331, 284] width 8 height 8
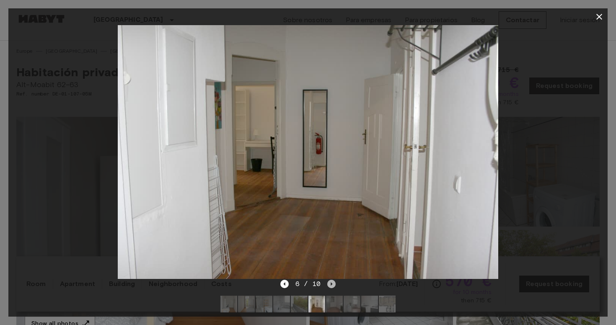
click at [333, 285] on icon "Next image" at bounding box center [331, 284] width 8 height 8
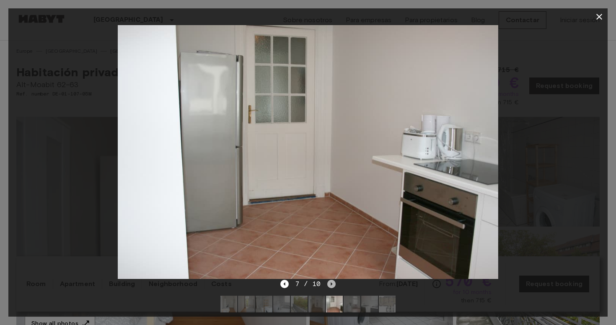
click at [333, 285] on icon "Next image" at bounding box center [331, 284] width 8 height 8
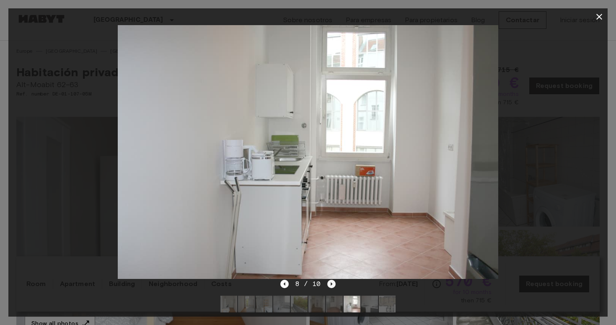
click at [333, 285] on icon "Next image" at bounding box center [331, 284] width 8 height 8
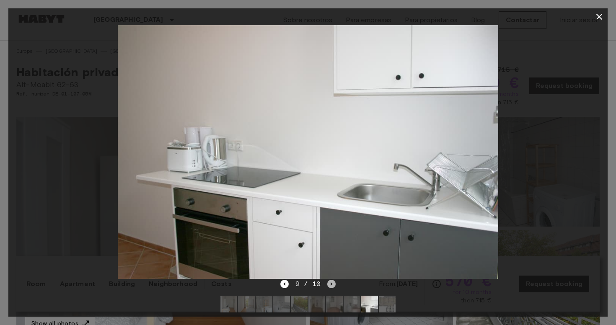
click at [333, 285] on icon "Next image" at bounding box center [331, 284] width 8 height 8
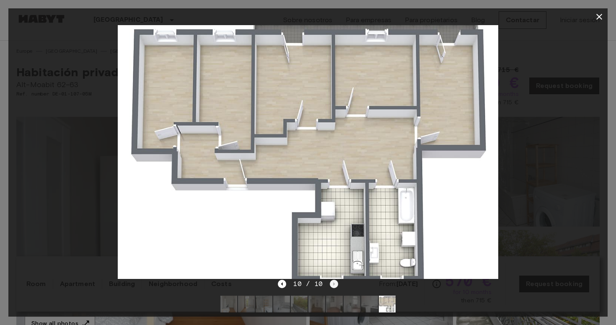
click at [333, 285] on div "10 / 10" at bounding box center [308, 284] width 60 height 10
click at [600, 16] on icon "button" at bounding box center [599, 17] width 6 height 6
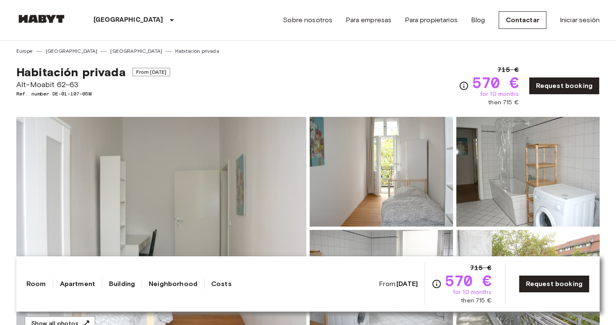
drag, startPoint x: 301, startPoint y: 302, endPoint x: 307, endPoint y: 242, distance: 60.2
click at [81, 283] on link "Apartment" at bounding box center [77, 284] width 35 height 10
click at [374, 259] on div "Room Apartment Building Neighborhood Costs From: [DATE] 715 € 570 € for 10 mont…" at bounding box center [307, 283] width 583 height 55
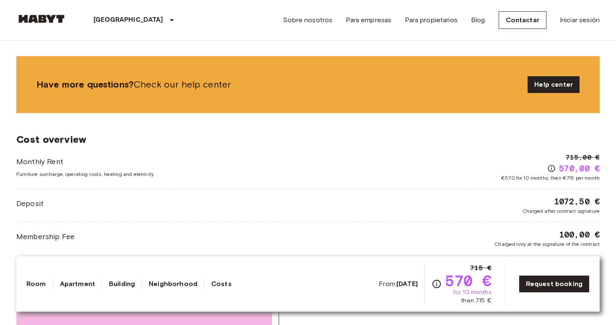
scroll to position [626, 0]
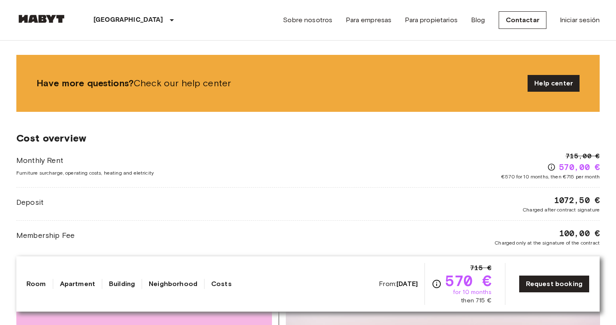
click at [86, 283] on link "Apartment" at bounding box center [77, 284] width 35 height 10
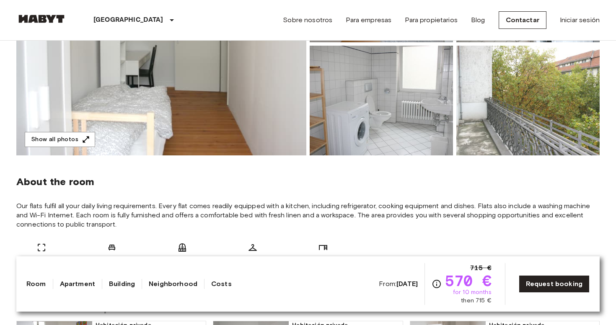
scroll to position [192, 0]
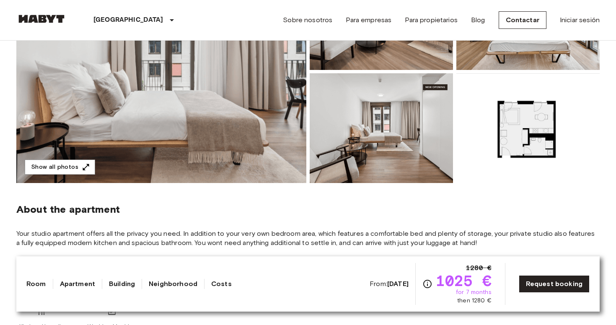
scroll to position [157, 0]
click at [259, 147] on img at bounding box center [161, 71] width 290 height 223
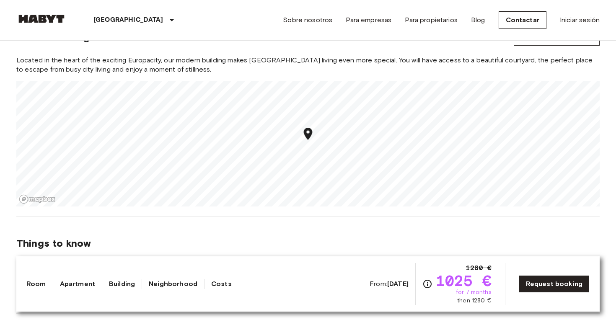
scroll to position [707, 0]
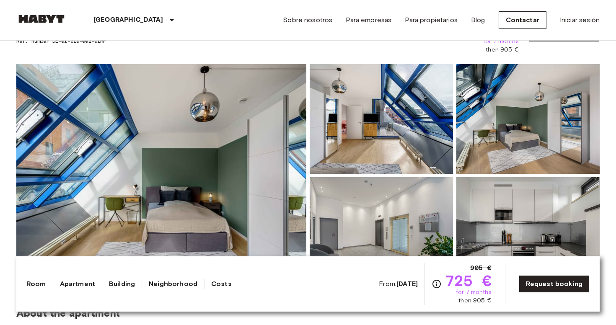
scroll to position [54, 0]
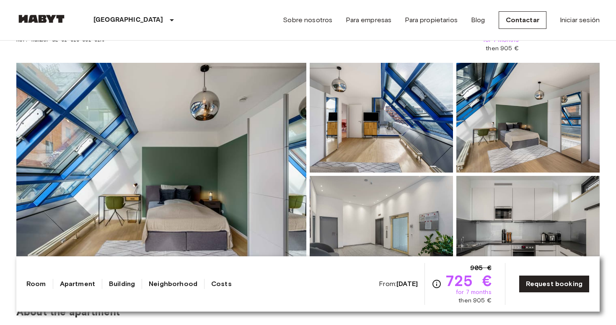
click at [225, 145] on img at bounding box center [161, 174] width 290 height 223
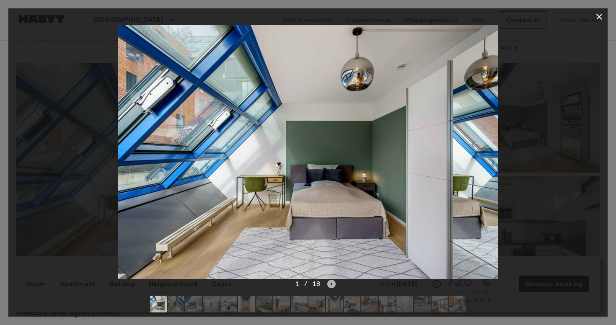
click at [333, 284] on icon "Next image" at bounding box center [331, 284] width 8 height 8
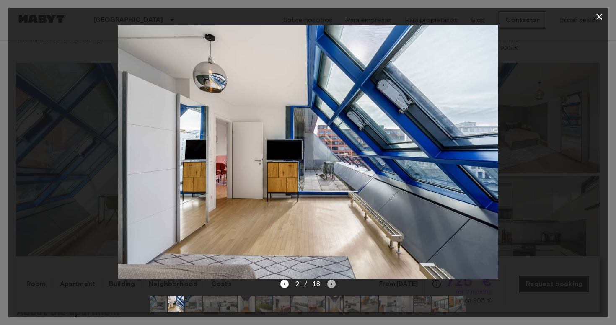
click at [333, 284] on icon "Next image" at bounding box center [331, 284] width 8 height 8
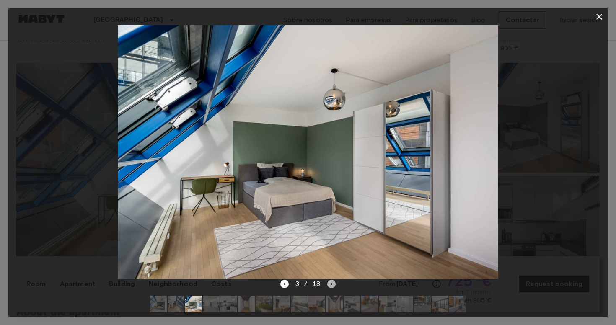
click at [333, 284] on icon "Next image" at bounding box center [331, 284] width 8 height 8
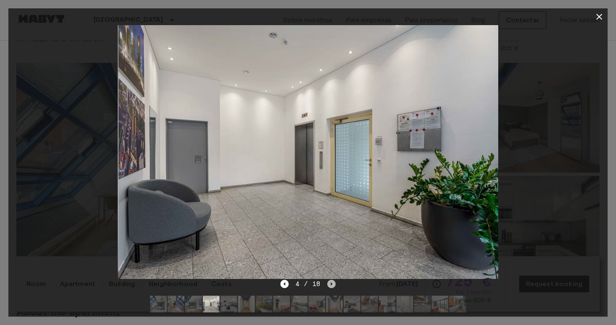
click at [333, 284] on icon "Next image" at bounding box center [331, 284] width 8 height 8
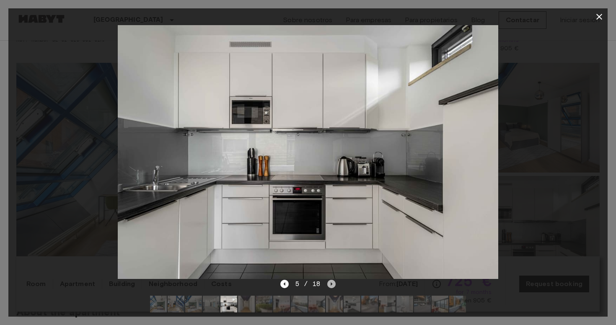
click at [333, 284] on icon "Next image" at bounding box center [331, 284] width 8 height 8
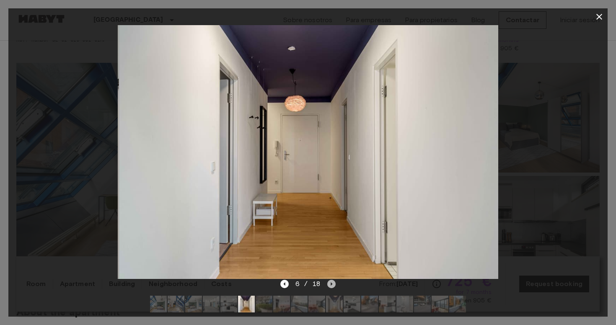
click at [333, 284] on icon "Next image" at bounding box center [331, 284] width 8 height 8
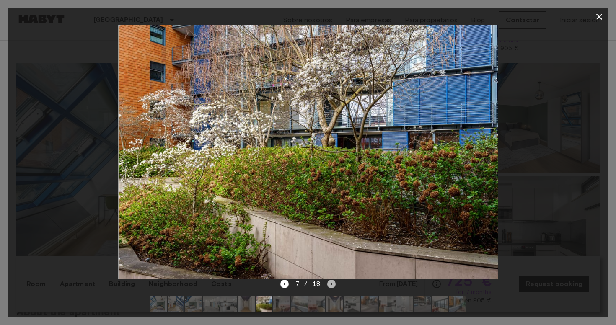
click at [333, 284] on icon "Next image" at bounding box center [331, 284] width 8 height 8
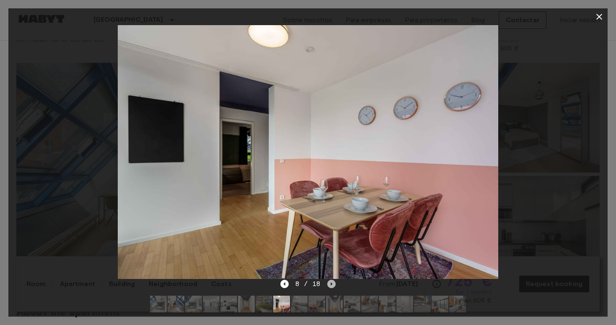
click at [333, 284] on icon "Next image" at bounding box center [331, 284] width 8 height 8
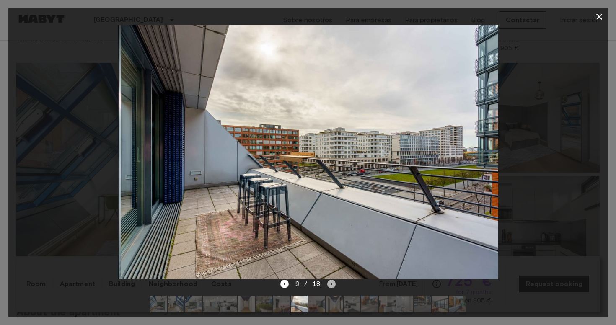
click at [333, 284] on icon "Next image" at bounding box center [331, 284] width 8 height 8
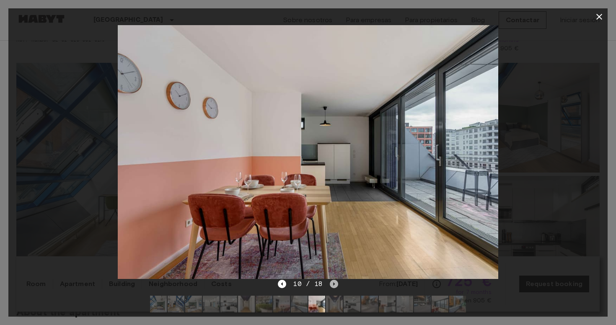
click at [333, 284] on icon "Next image" at bounding box center [334, 283] width 2 height 3
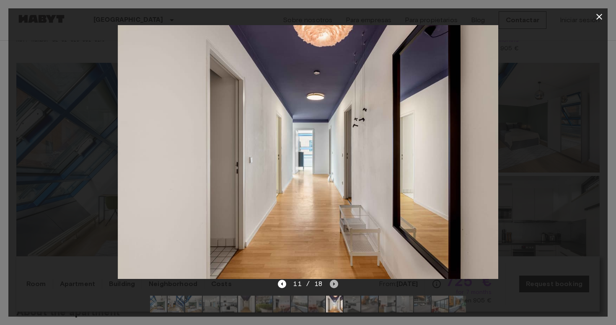
click at [333, 284] on icon "Next image" at bounding box center [334, 283] width 2 height 3
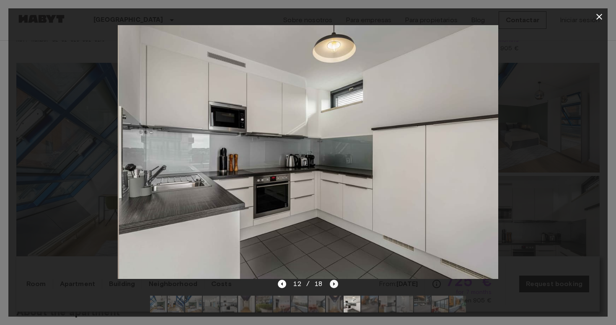
click at [333, 284] on icon "Next image" at bounding box center [334, 283] width 2 height 3
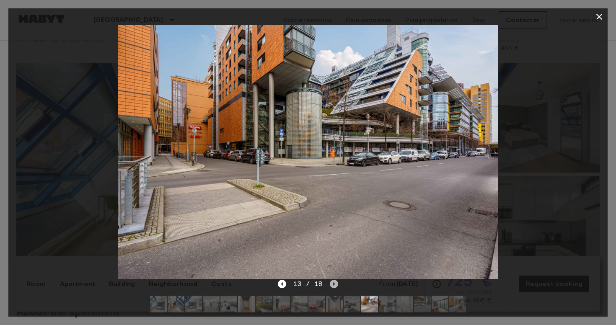
click at [333, 284] on icon "Next image" at bounding box center [334, 283] width 2 height 3
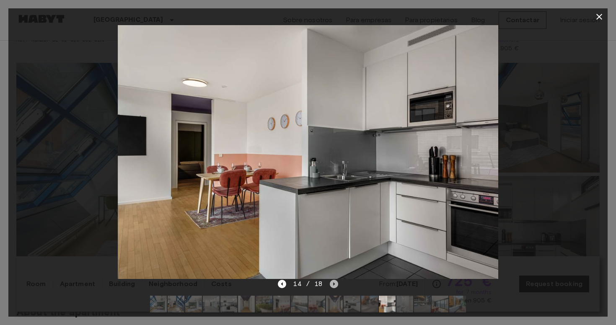
click at [333, 284] on icon "Next image" at bounding box center [334, 283] width 2 height 3
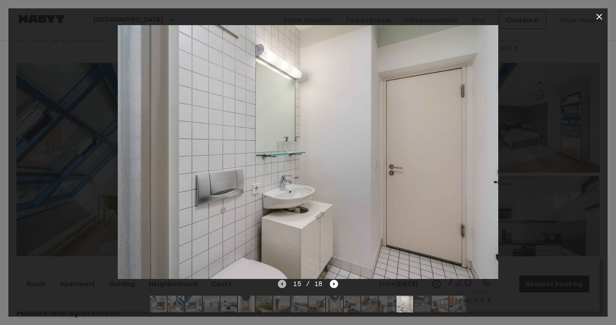
click at [282, 283] on icon "Previous image" at bounding box center [282, 284] width 8 height 8
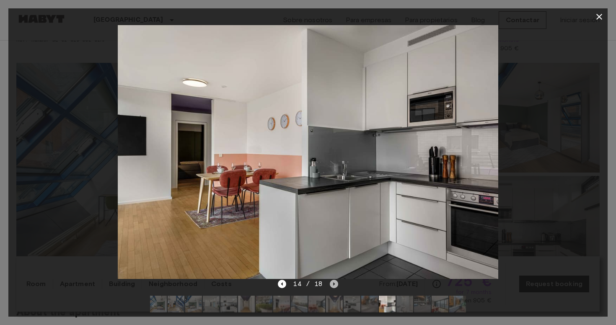
click at [335, 288] on icon "Next image" at bounding box center [334, 284] width 8 height 8
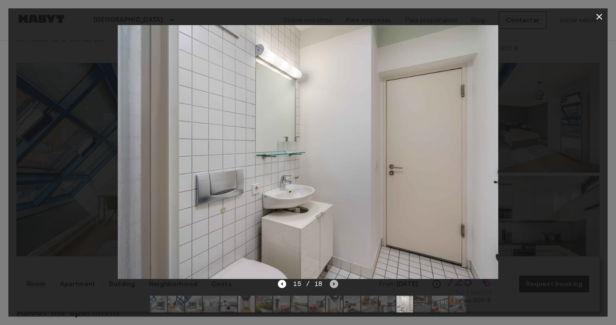
click at [335, 288] on icon "Next image" at bounding box center [334, 284] width 8 height 8
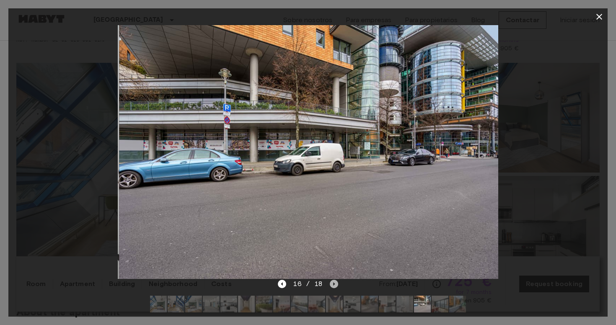
click at [335, 288] on icon "Next image" at bounding box center [334, 284] width 8 height 8
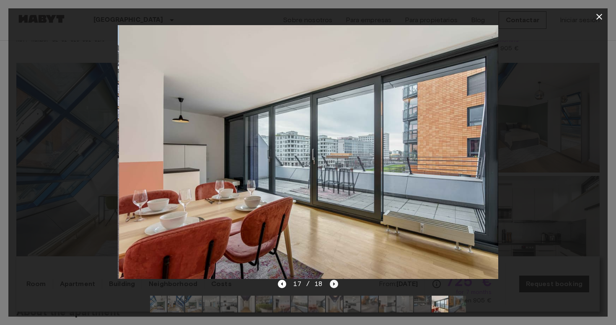
click at [335, 288] on icon "Next image" at bounding box center [334, 284] width 8 height 8
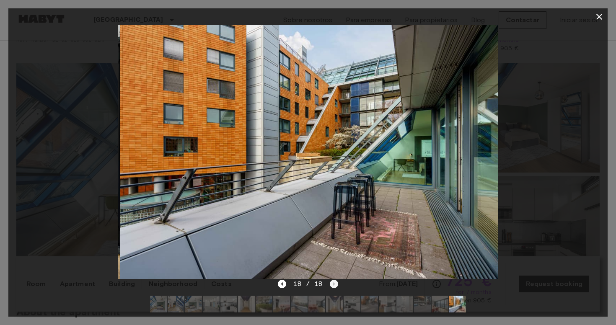
click at [335, 288] on div "18 / 18" at bounding box center [308, 284] width 60 height 10
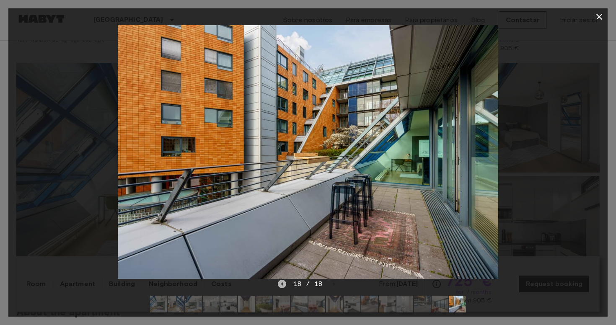
click at [283, 284] on icon "Previous image" at bounding box center [282, 283] width 2 height 3
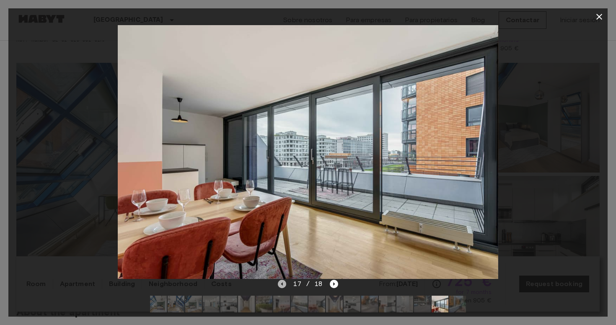
click at [283, 284] on icon "Previous image" at bounding box center [282, 283] width 2 height 3
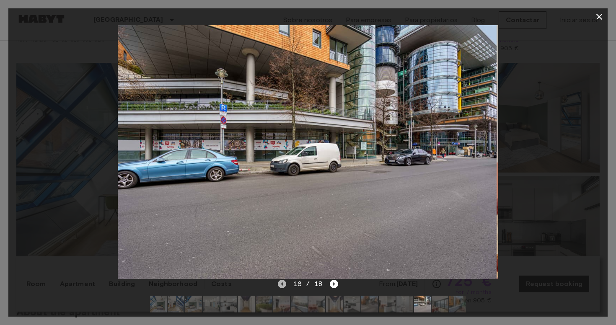
click at [283, 284] on icon "Previous image" at bounding box center [282, 283] width 2 height 3
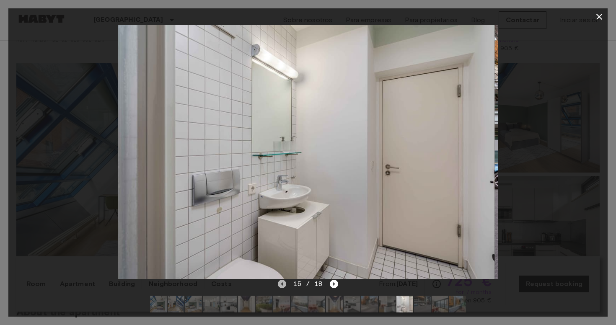
click at [283, 284] on icon "Previous image" at bounding box center [282, 283] width 2 height 3
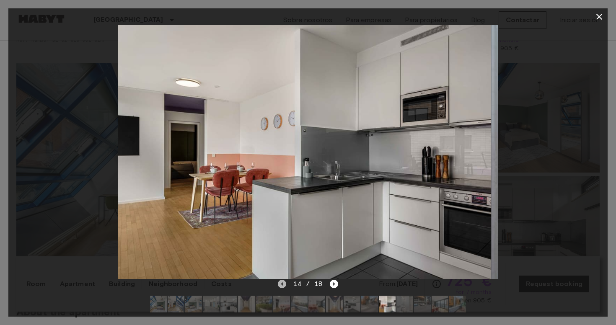
click at [283, 284] on icon "Previous image" at bounding box center [282, 283] width 2 height 3
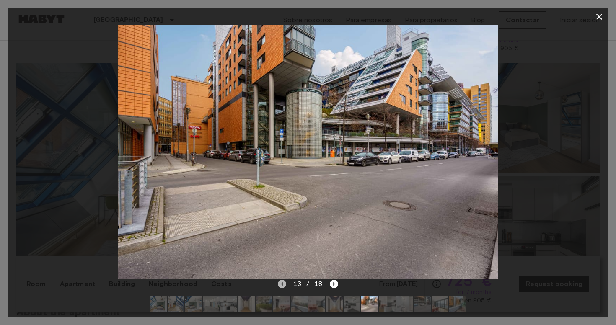
click at [283, 284] on icon "Previous image" at bounding box center [282, 283] width 2 height 3
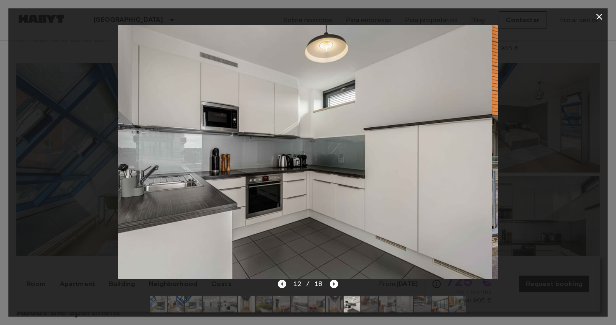
click at [283, 284] on icon "Previous image" at bounding box center [282, 283] width 2 height 3
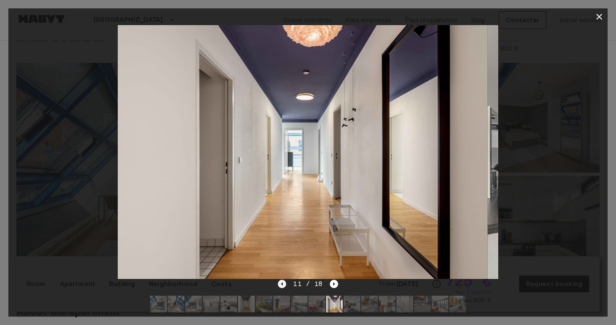
click at [283, 284] on icon "Previous image" at bounding box center [282, 283] width 2 height 3
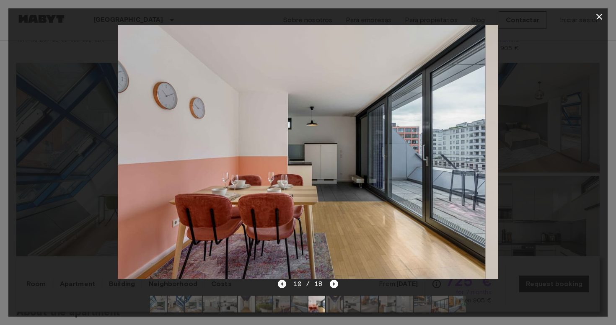
click at [283, 284] on icon "Previous image" at bounding box center [282, 283] width 2 height 3
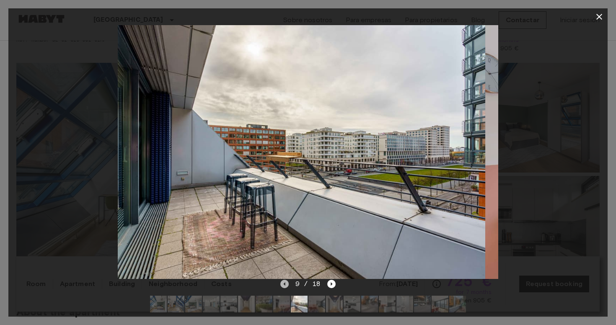
click at [283, 284] on icon "Previous image" at bounding box center [284, 284] width 8 height 8
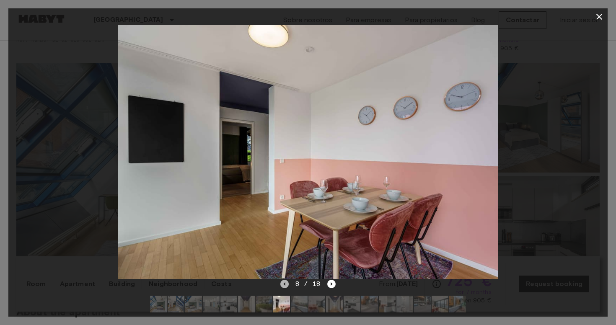
click at [287, 283] on icon "Previous image" at bounding box center [284, 284] width 8 height 8
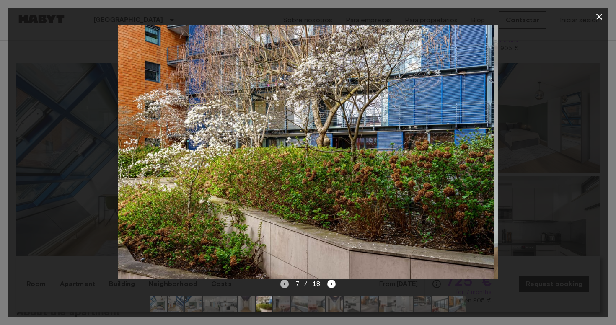
click at [287, 283] on icon "Previous image" at bounding box center [284, 284] width 8 height 8
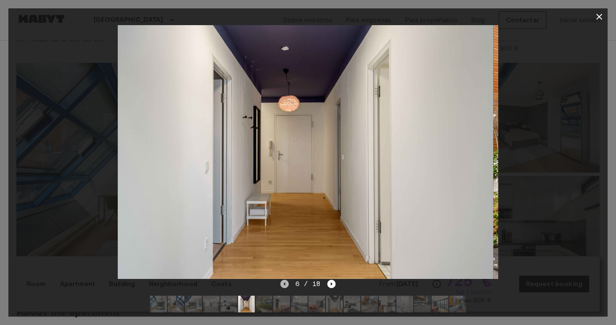
click at [287, 283] on icon "Previous image" at bounding box center [284, 284] width 8 height 8
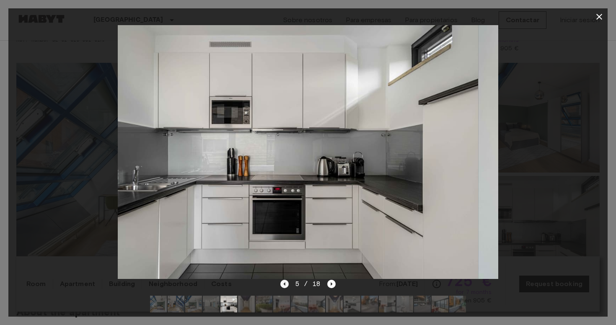
click at [287, 283] on icon "Previous image" at bounding box center [284, 284] width 8 height 8
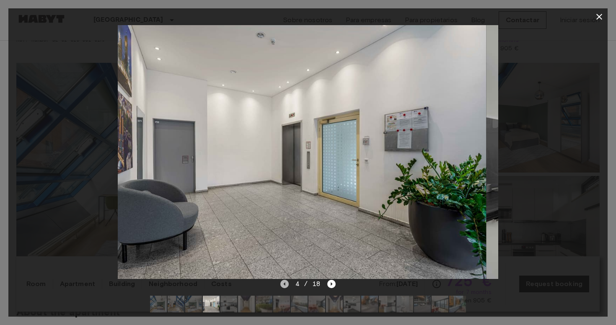
click at [287, 283] on icon "Previous image" at bounding box center [284, 284] width 8 height 8
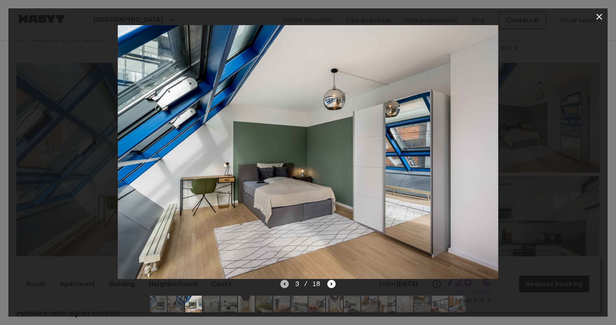
click at [287, 283] on icon "Previous image" at bounding box center [284, 284] width 8 height 8
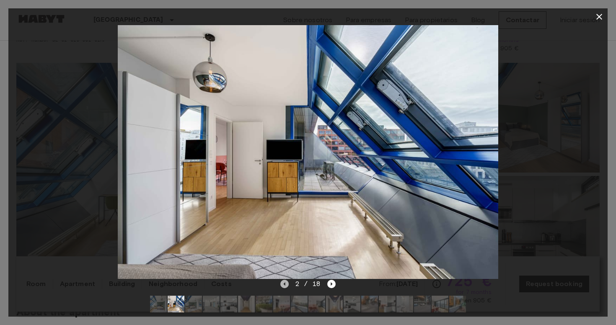
click at [287, 283] on icon "Previous image" at bounding box center [284, 284] width 8 height 8
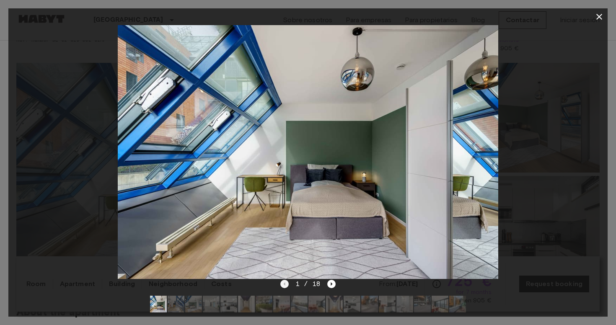
click at [287, 283] on div "1 / 18" at bounding box center [308, 284] width 56 height 10
click at [599, 16] on icon "button" at bounding box center [599, 17] width 10 height 10
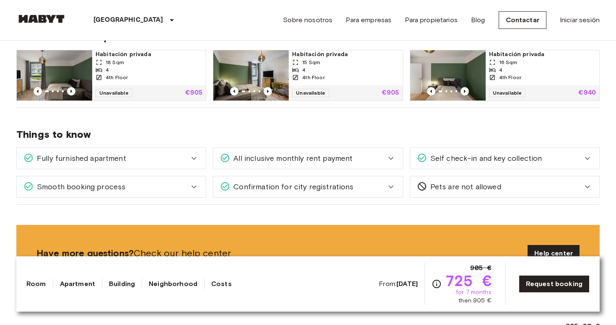
scroll to position [435, 0]
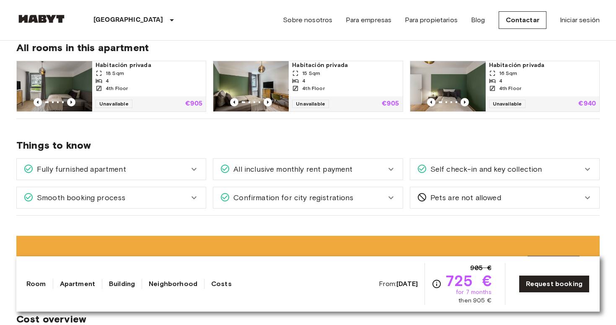
click at [255, 80] on img at bounding box center [250, 86] width 75 height 50
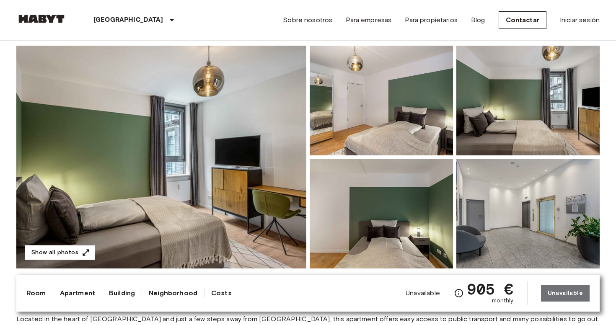
scroll to position [56, 0]
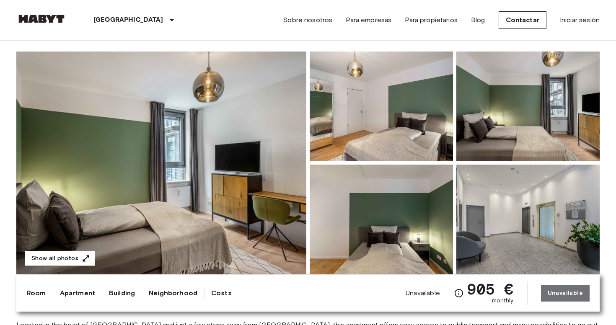
click at [179, 177] on img at bounding box center [161, 163] width 290 height 223
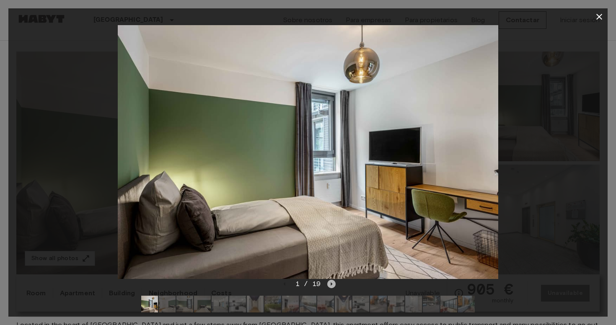
click at [331, 284] on icon "Next image" at bounding box center [332, 283] width 2 height 3
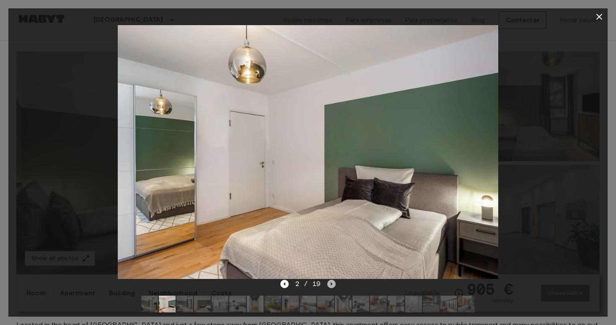
click at [331, 284] on icon "Next image" at bounding box center [332, 283] width 2 height 3
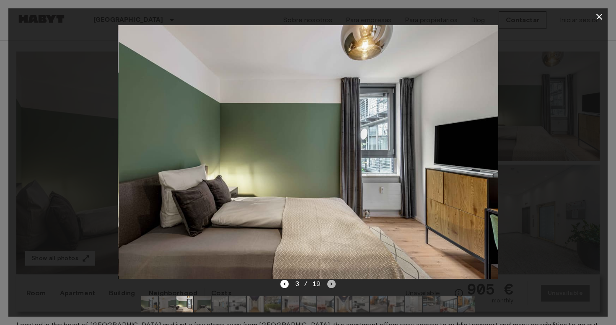
click at [331, 284] on icon "Next image" at bounding box center [332, 283] width 2 height 3
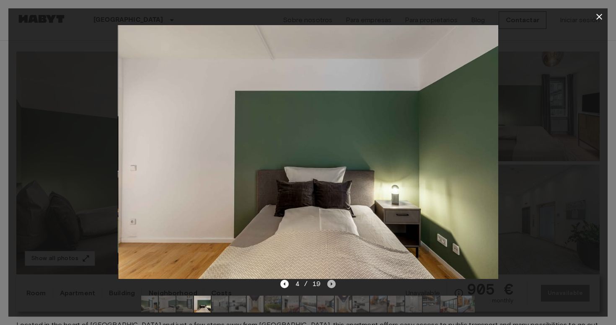
click at [331, 284] on icon "Next image" at bounding box center [332, 283] width 2 height 3
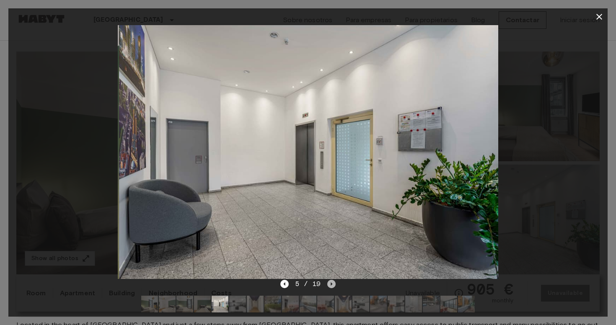
click at [331, 284] on icon "Next image" at bounding box center [332, 283] width 2 height 3
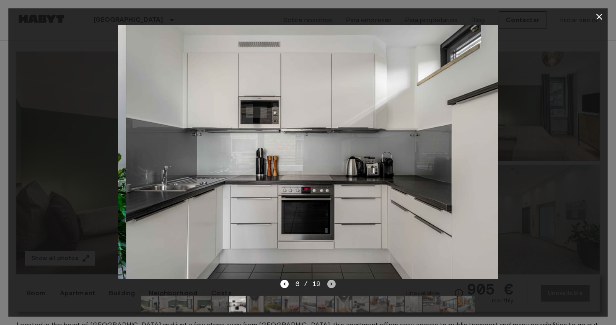
click at [331, 284] on icon "Next image" at bounding box center [332, 283] width 2 height 3
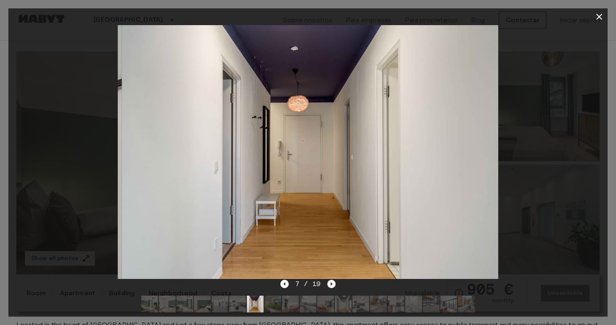
click at [331, 284] on icon "Next image" at bounding box center [332, 283] width 2 height 3
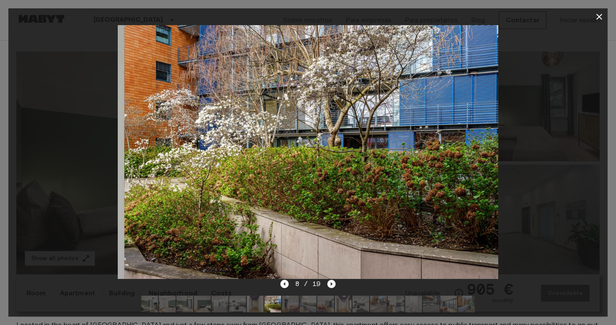
click at [331, 284] on icon "Next image" at bounding box center [332, 283] width 2 height 3
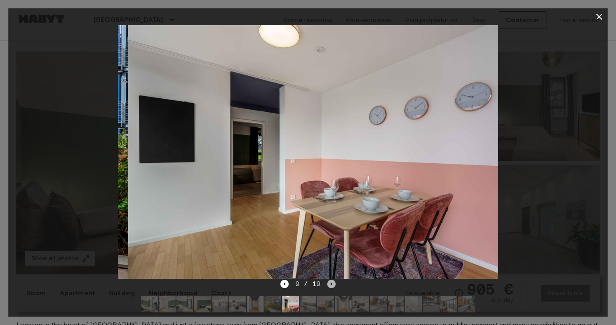
click at [331, 284] on icon "Next image" at bounding box center [332, 283] width 2 height 3
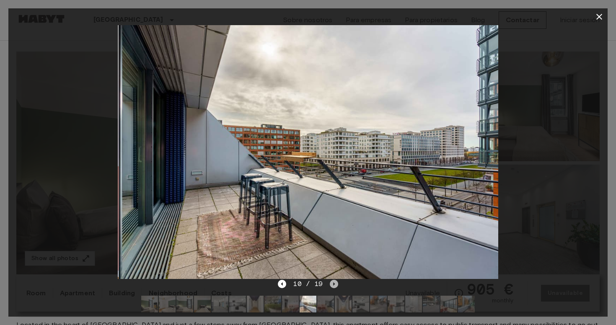
click at [331, 284] on icon "Next image" at bounding box center [334, 284] width 8 height 8
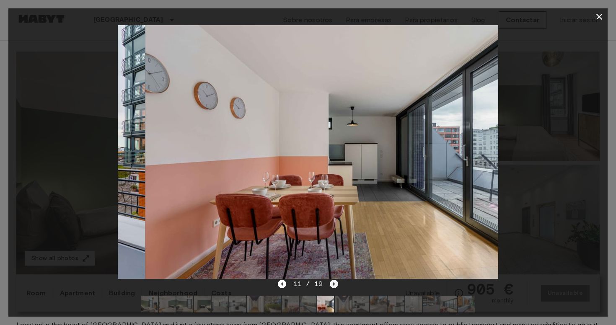
click at [331, 284] on icon "Next image" at bounding box center [334, 284] width 8 height 8
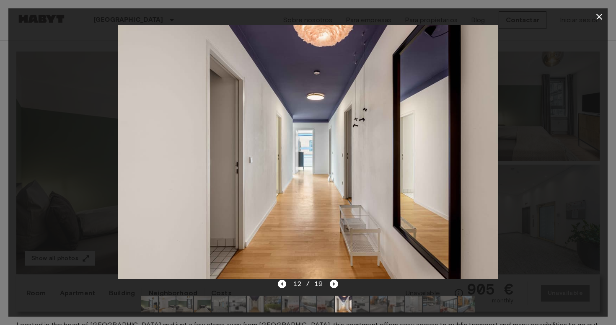
click at [599, 18] on icon "button" at bounding box center [599, 17] width 10 height 10
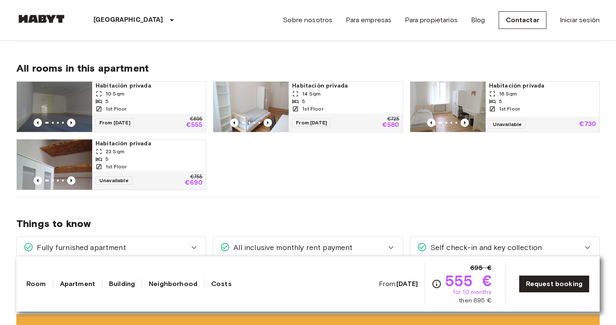
scroll to position [417, 0]
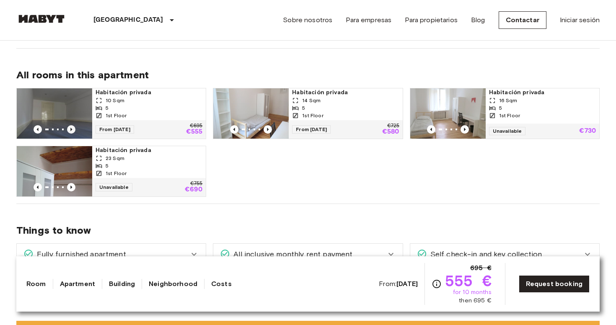
click at [72, 129] on icon "Previous image" at bounding box center [71, 129] width 8 height 8
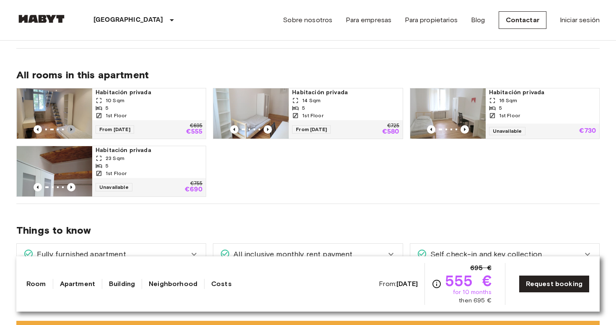
click at [72, 129] on icon "Previous image" at bounding box center [71, 129] width 8 height 8
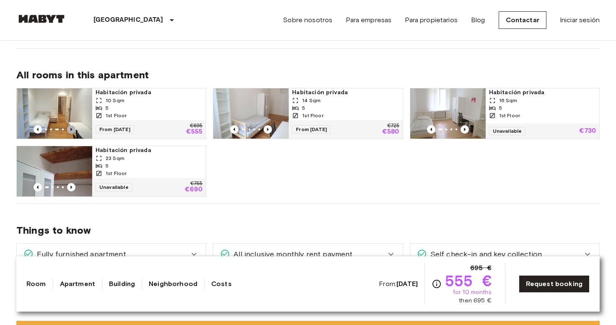
click at [72, 129] on icon "Previous image" at bounding box center [71, 129] width 8 height 8
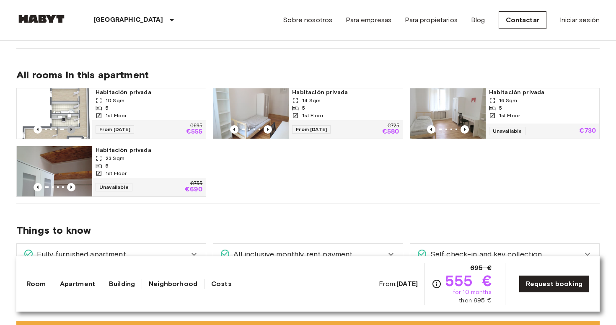
click at [72, 129] on icon "Previous image" at bounding box center [71, 129] width 8 height 8
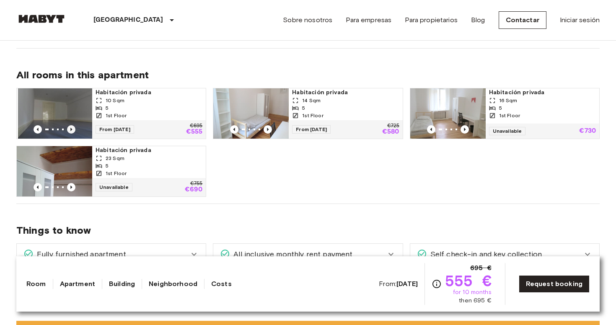
click at [72, 129] on icon "Previous image" at bounding box center [71, 129] width 8 height 8
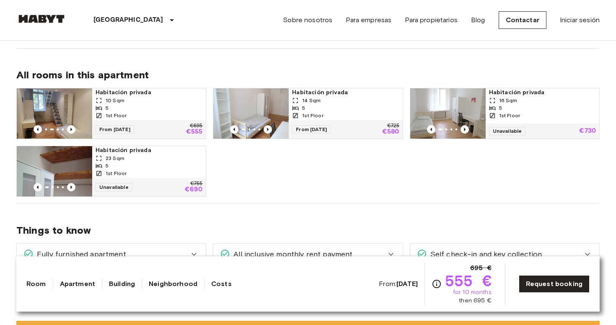
click at [70, 113] on img at bounding box center [54, 113] width 75 height 50
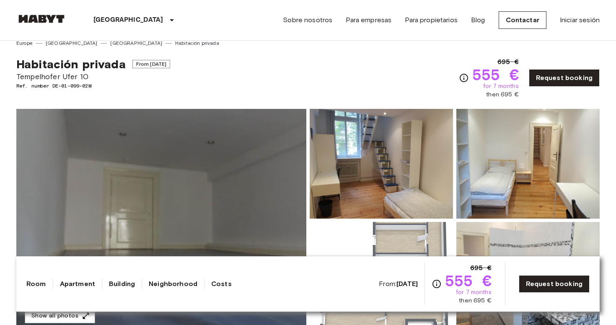
scroll to position [7, 0]
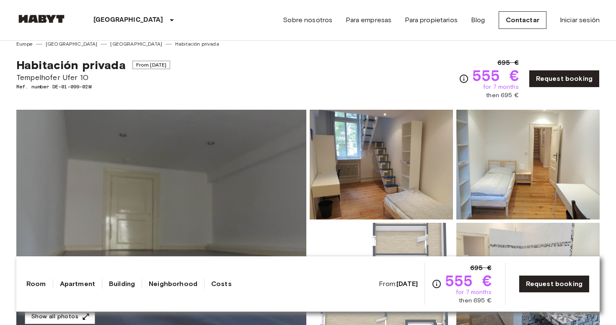
click at [195, 189] on img at bounding box center [161, 221] width 290 height 223
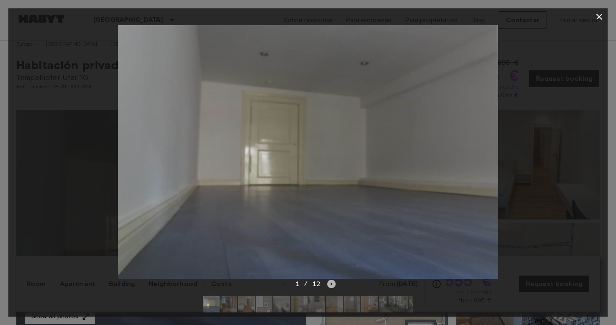
click at [331, 284] on icon "Next image" at bounding box center [332, 283] width 2 height 3
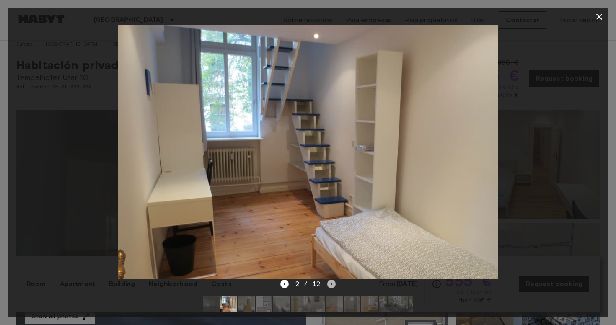
click at [331, 284] on icon "Next image" at bounding box center [332, 283] width 2 height 3
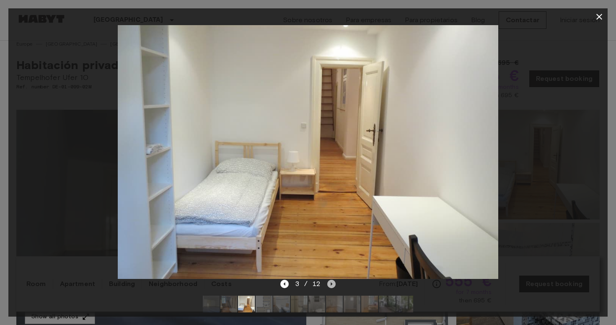
click at [331, 284] on icon "Next image" at bounding box center [332, 283] width 2 height 3
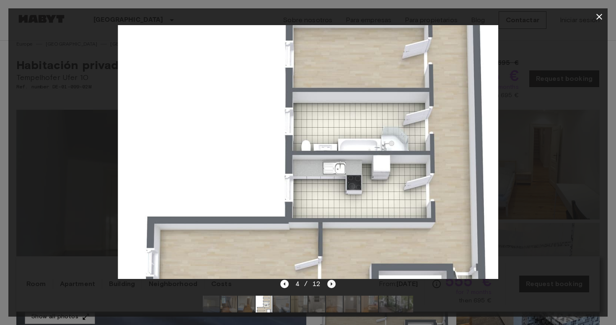
click at [331, 284] on icon "Next image" at bounding box center [332, 283] width 2 height 3
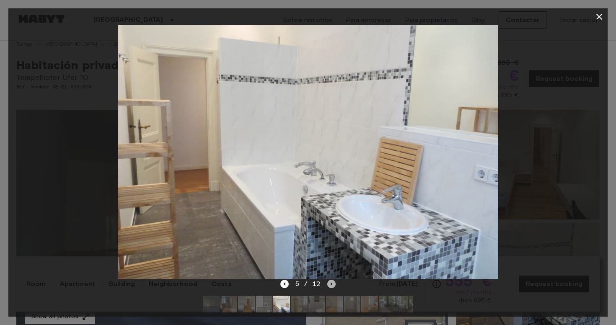
click at [331, 284] on icon "Next image" at bounding box center [332, 283] width 2 height 3
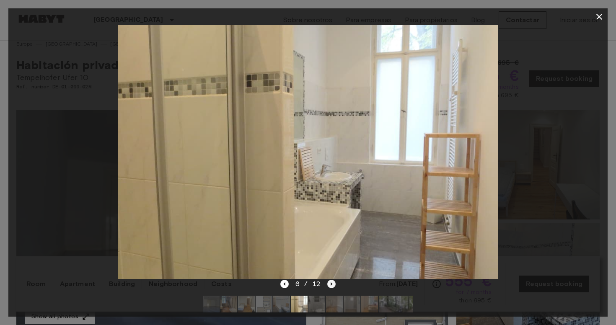
click at [331, 284] on icon "Next image" at bounding box center [332, 283] width 2 height 3
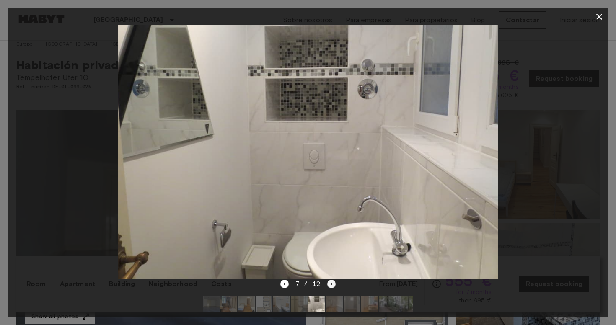
click at [331, 284] on icon "Next image" at bounding box center [332, 283] width 2 height 3
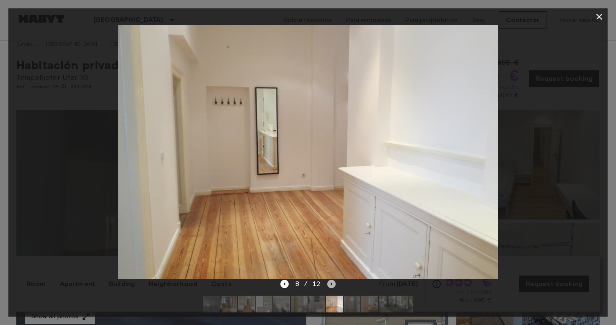
click at [331, 284] on icon "Next image" at bounding box center [332, 283] width 2 height 3
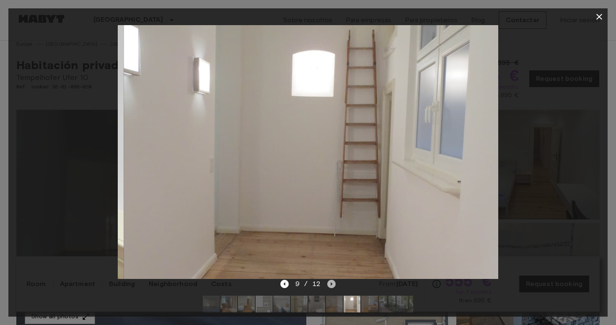
click at [331, 284] on icon "Next image" at bounding box center [332, 283] width 2 height 3
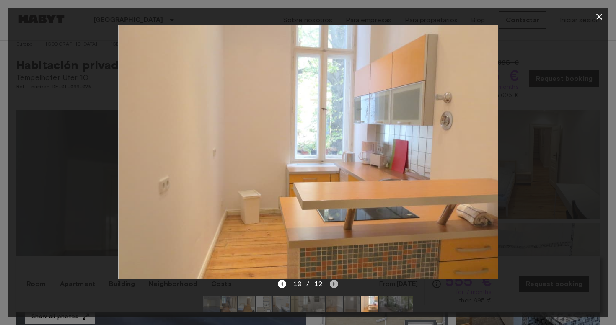
click at [331, 284] on icon "Next image" at bounding box center [334, 284] width 8 height 8
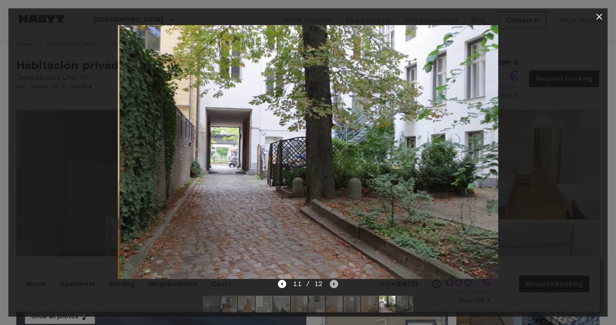
click at [331, 284] on icon "Next image" at bounding box center [334, 284] width 8 height 8
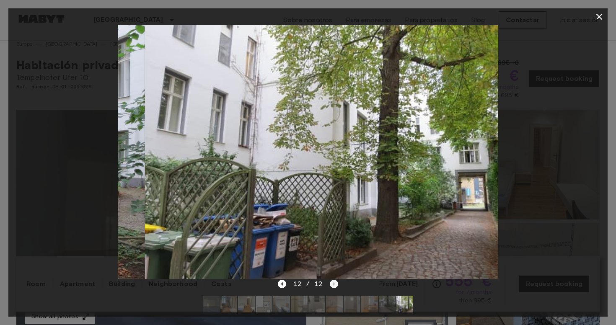
click at [331, 284] on div "12 / 12" at bounding box center [308, 284] width 60 height 10
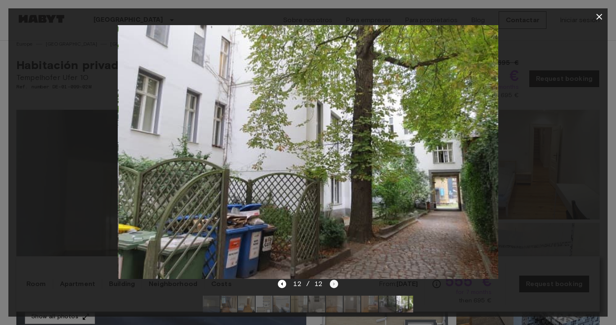
click at [331, 284] on div "12 / 12" at bounding box center [308, 284] width 60 height 10
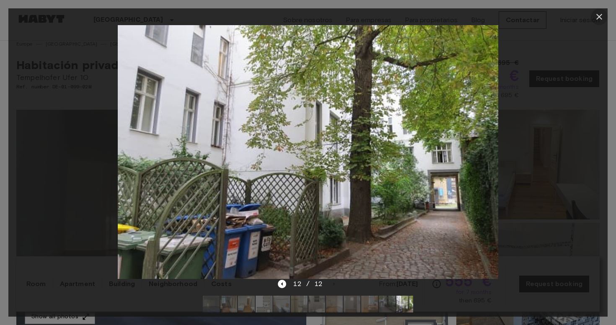
click at [600, 16] on icon "button" at bounding box center [599, 17] width 6 height 6
